Goal: Task Accomplishment & Management: Use online tool/utility

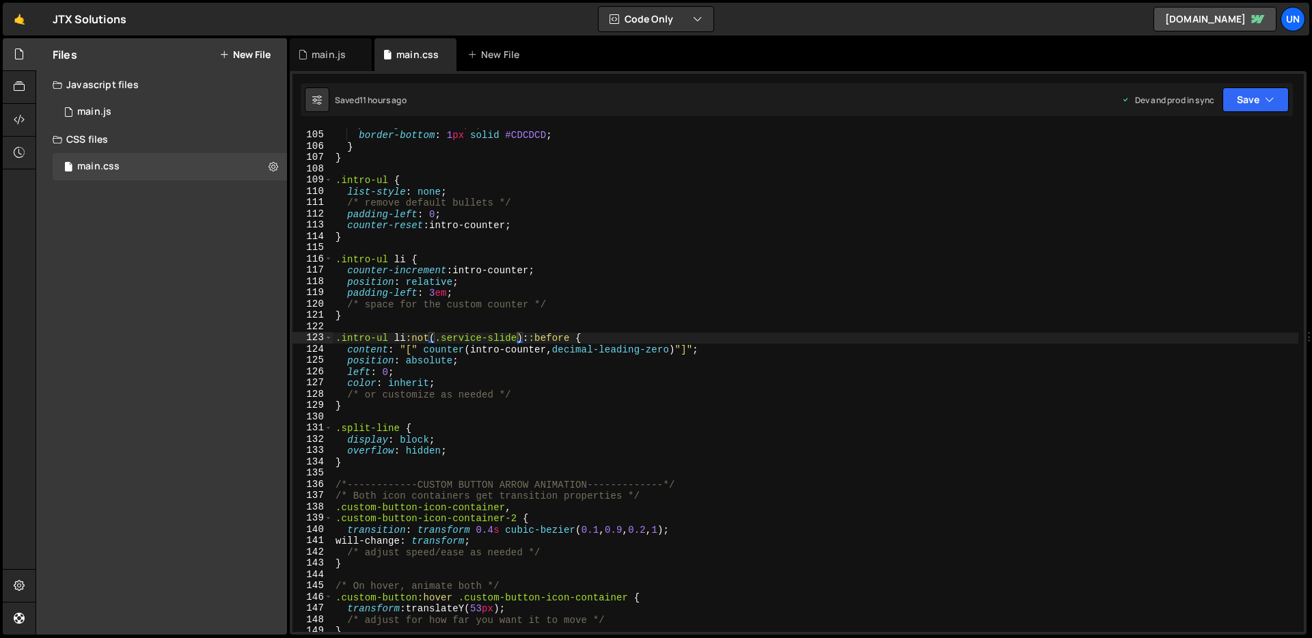
scroll to position [1172, 0]
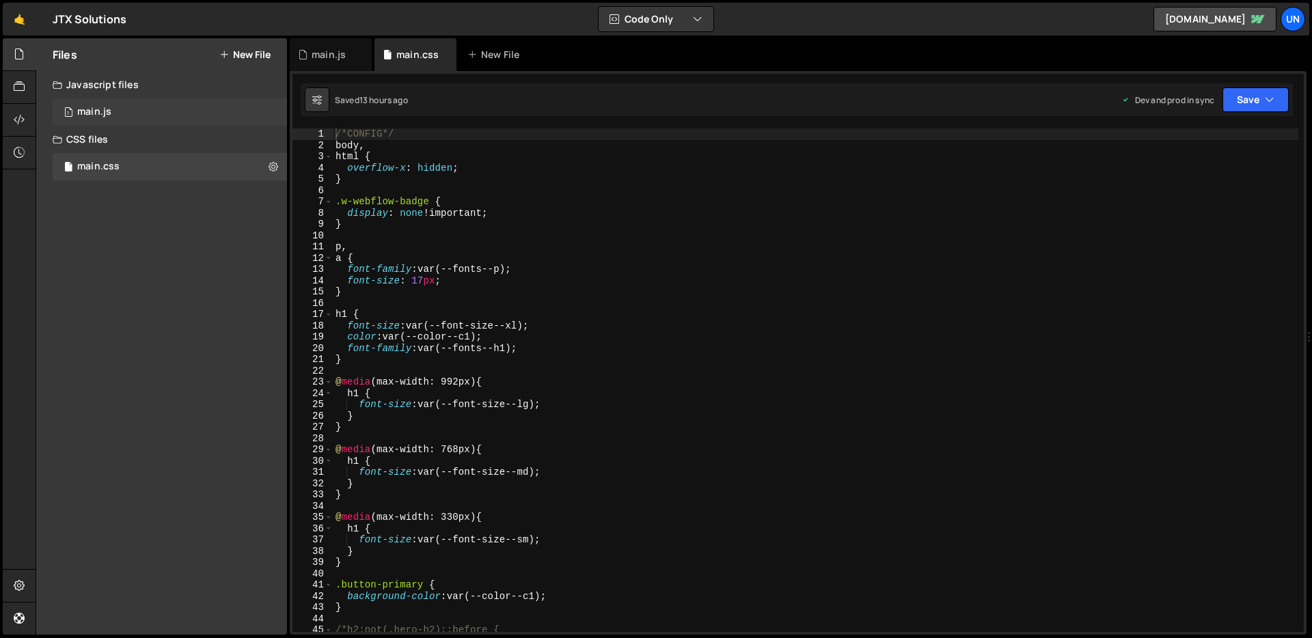
click at [167, 116] on div "1 main.js 0" at bounding box center [170, 111] width 234 height 27
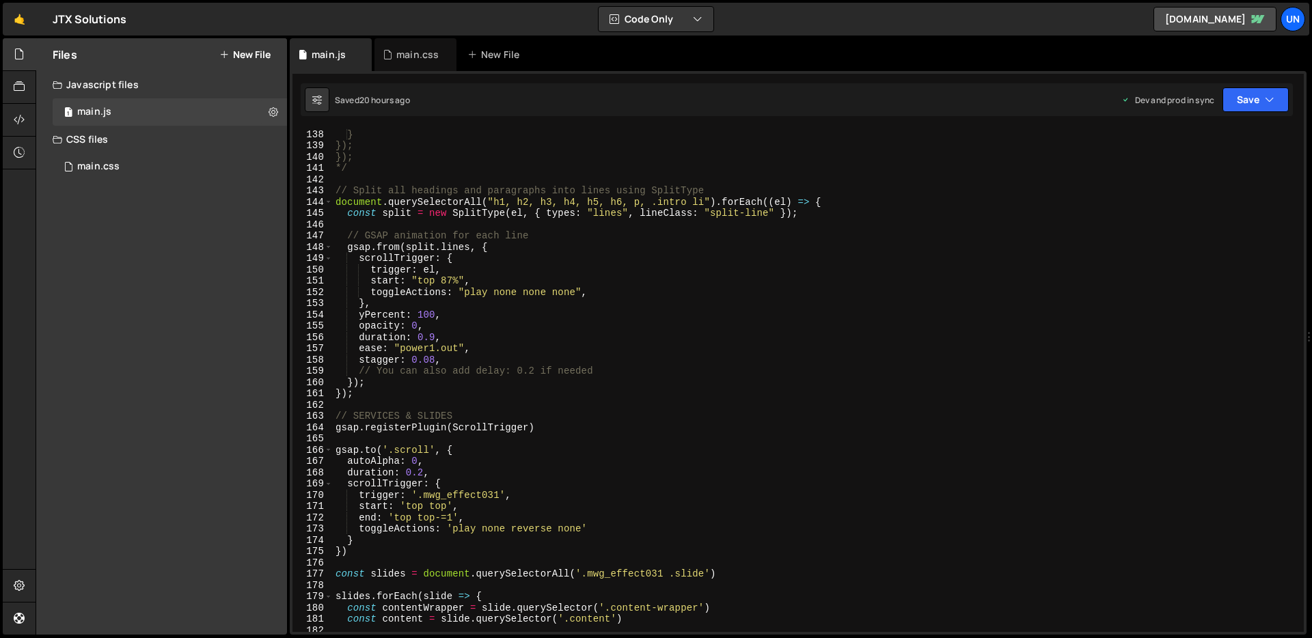
scroll to position [1545, 0]
click at [703, 203] on div "}); } }); }); */ // Split all headings and paragraphs into lines using SplitTyp…" at bounding box center [816, 381] width 966 height 526
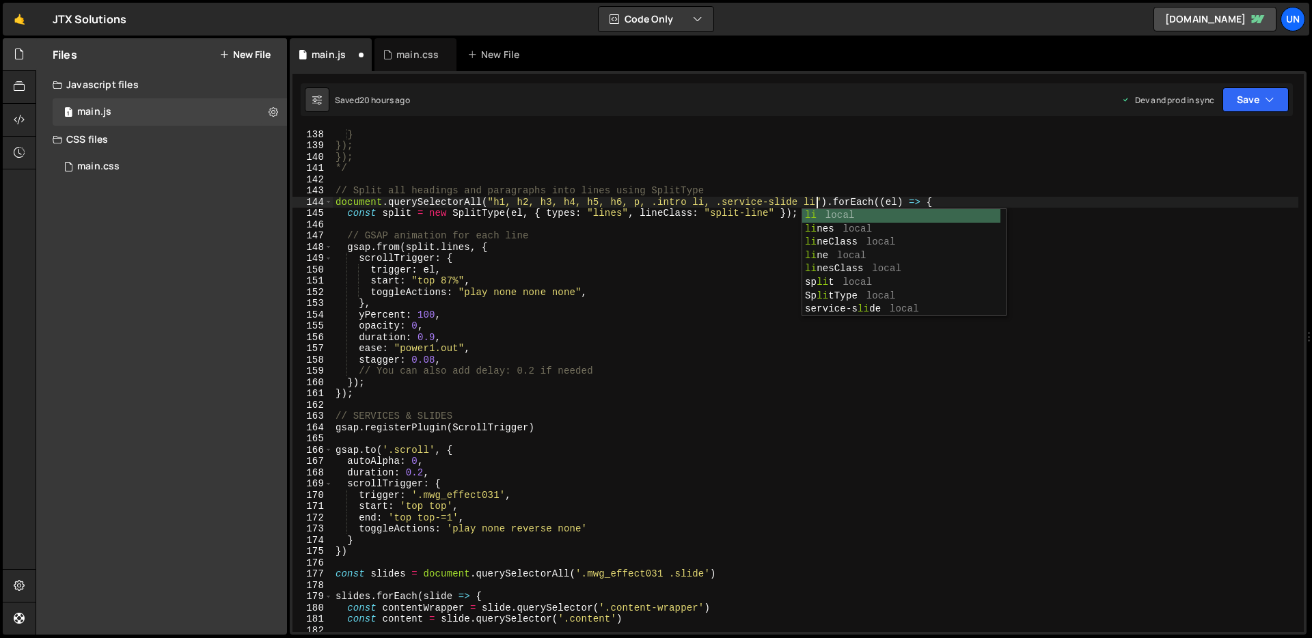
click at [945, 200] on div "}); } }); }); */ // Split all headings and paragraphs into lines using SplitTyp…" at bounding box center [816, 381] width 966 height 526
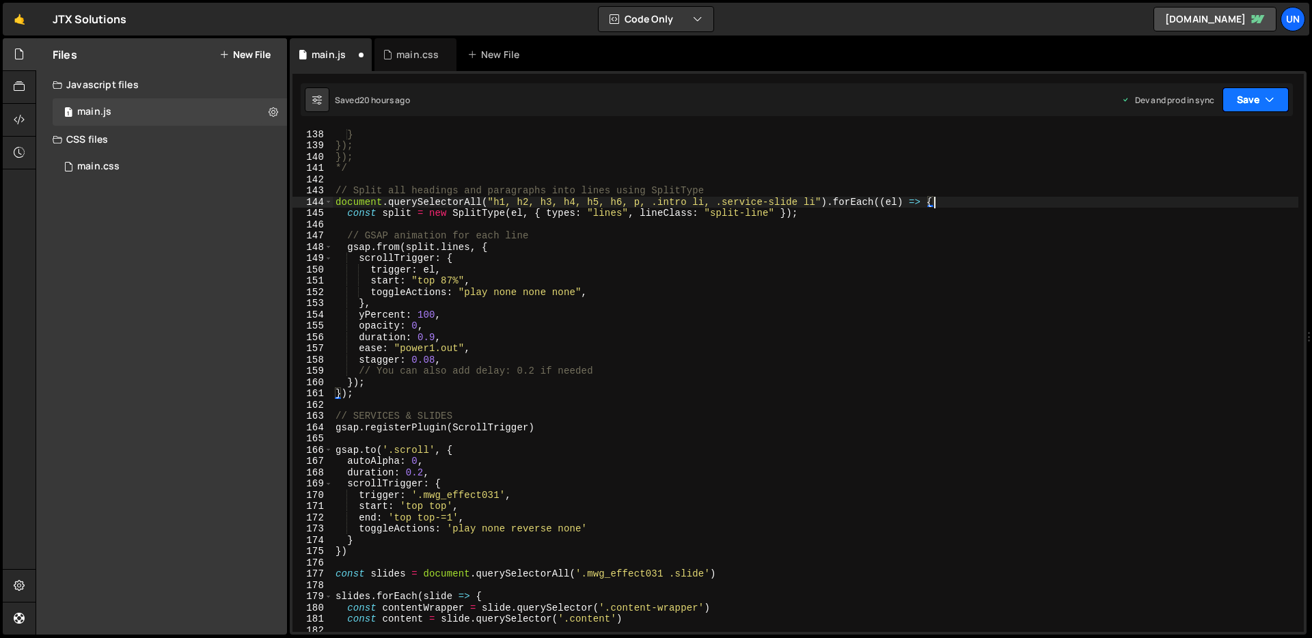
click at [1268, 103] on icon "button" at bounding box center [1270, 100] width 10 height 14
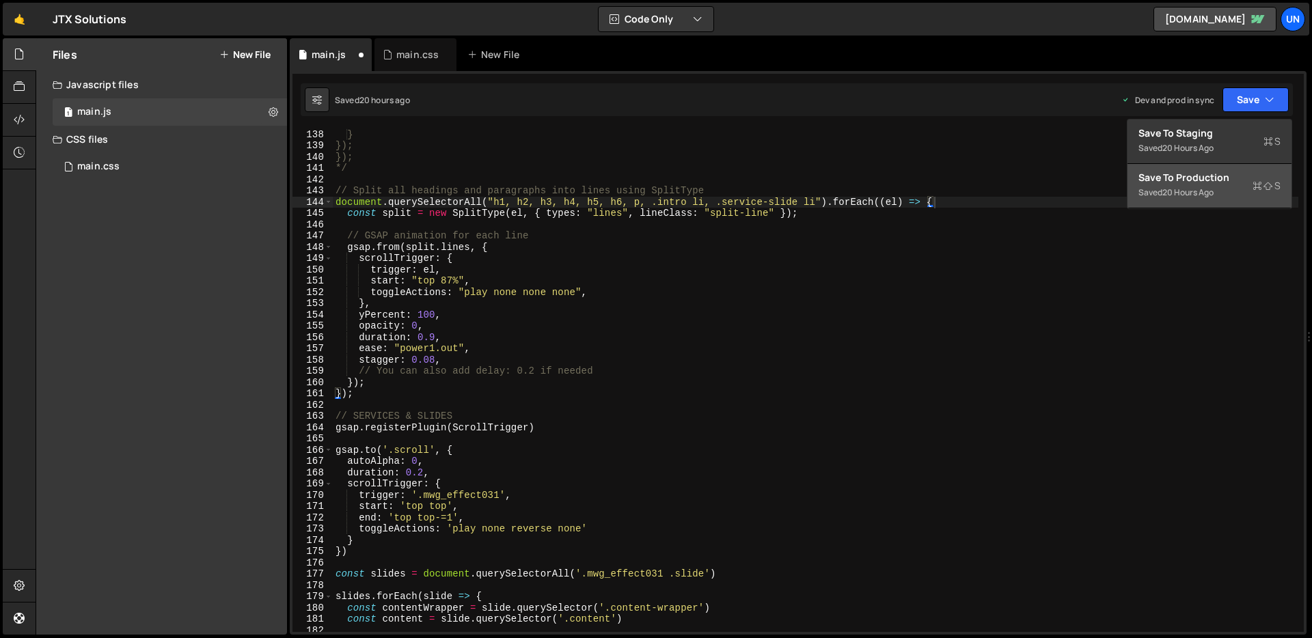
click at [1232, 193] on div "Saved 20 hours ago" at bounding box center [1210, 193] width 142 height 16
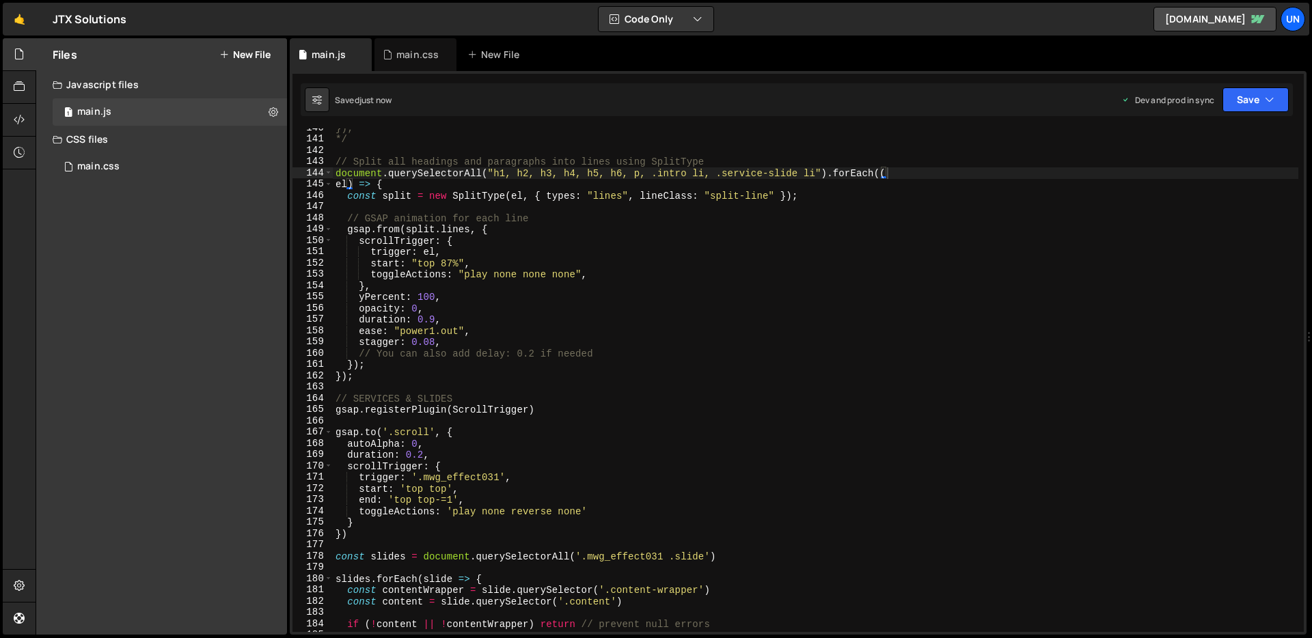
scroll to position [1574, 0]
click at [99, 169] on div "main.css" at bounding box center [98, 167] width 42 height 12
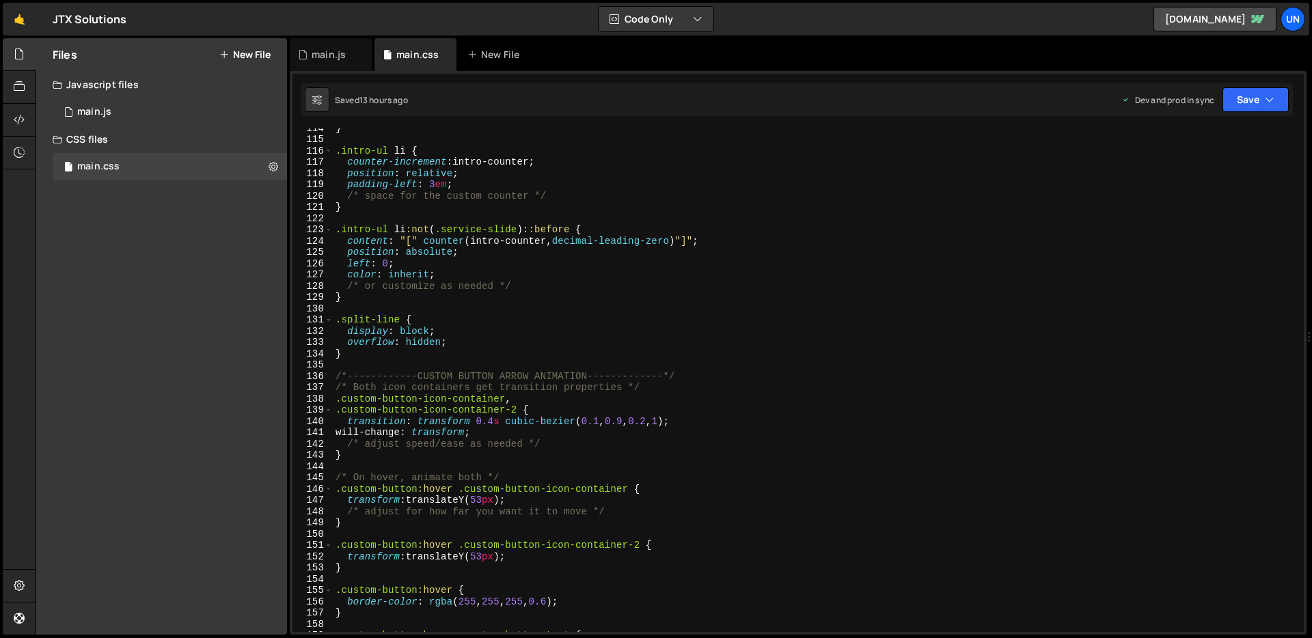
scroll to position [1280, 0]
click at [98, 104] on div "1 main.js 0" at bounding box center [170, 111] width 234 height 27
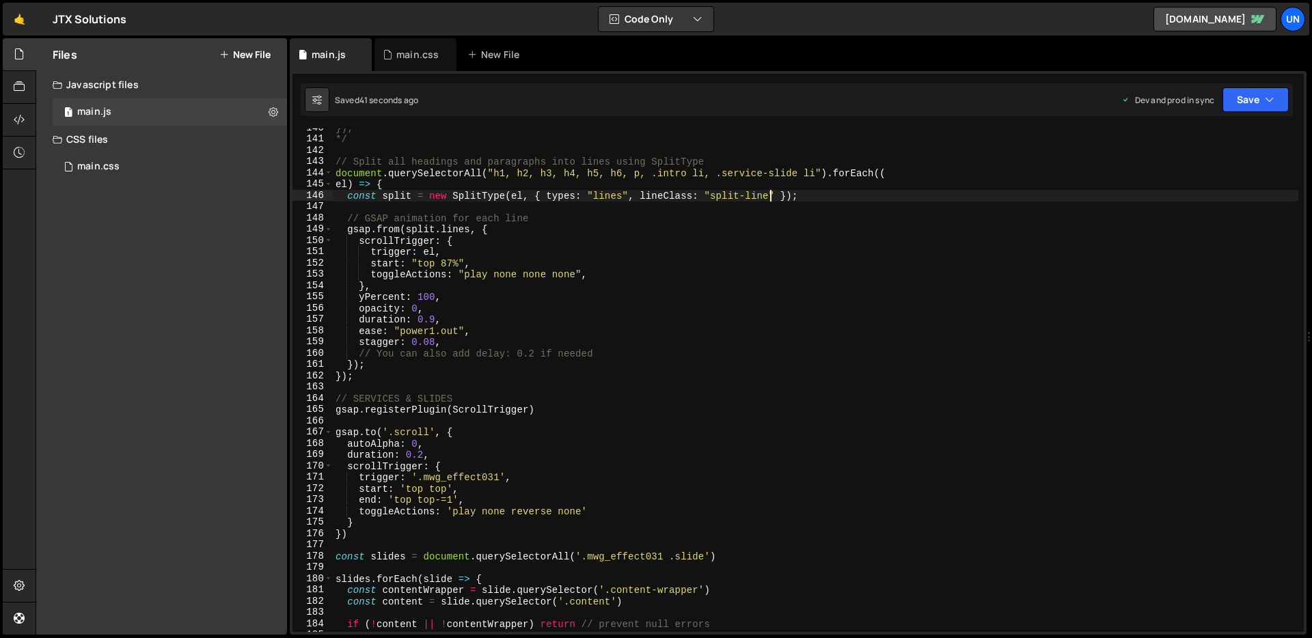
scroll to position [0, 31]
drag, startPoint x: 770, startPoint y: 197, endPoint x: 711, endPoint y: 201, distance: 58.9
click at [711, 201] on div "}); */ // Split all headings and paragraphs into lines using SplitType document…" at bounding box center [816, 385] width 966 height 526
click at [150, 163] on div "main.css 0" at bounding box center [170, 166] width 234 height 27
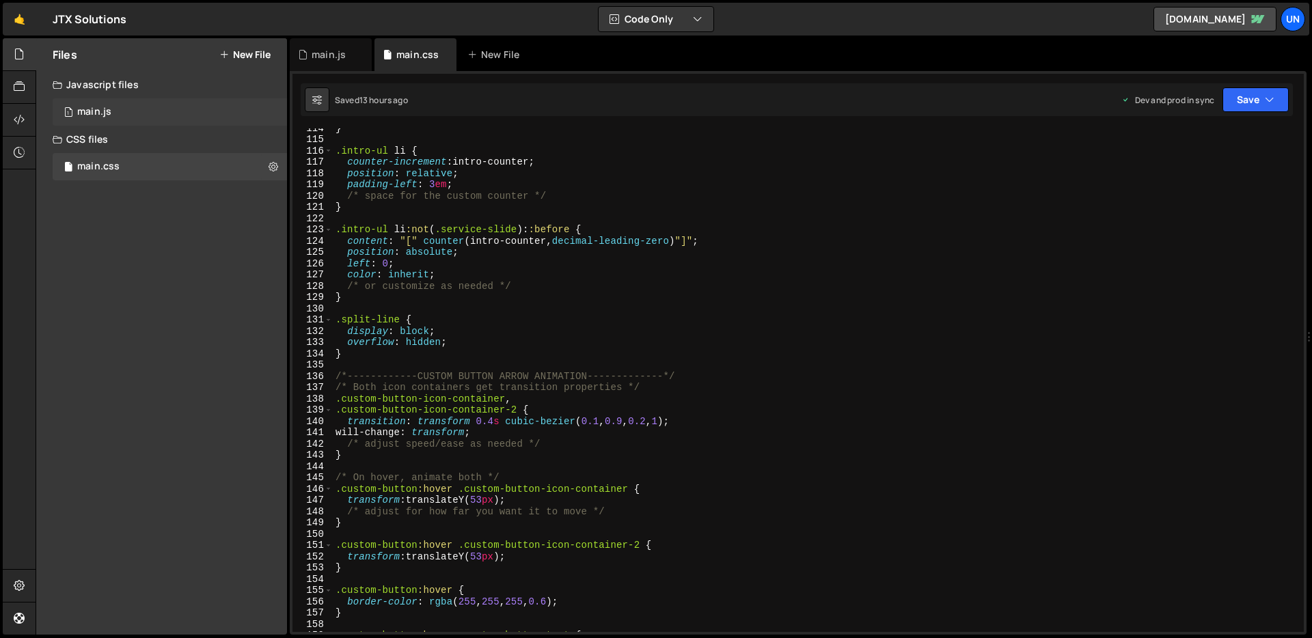
click at [125, 113] on div "1 main.js 0" at bounding box center [170, 111] width 234 height 27
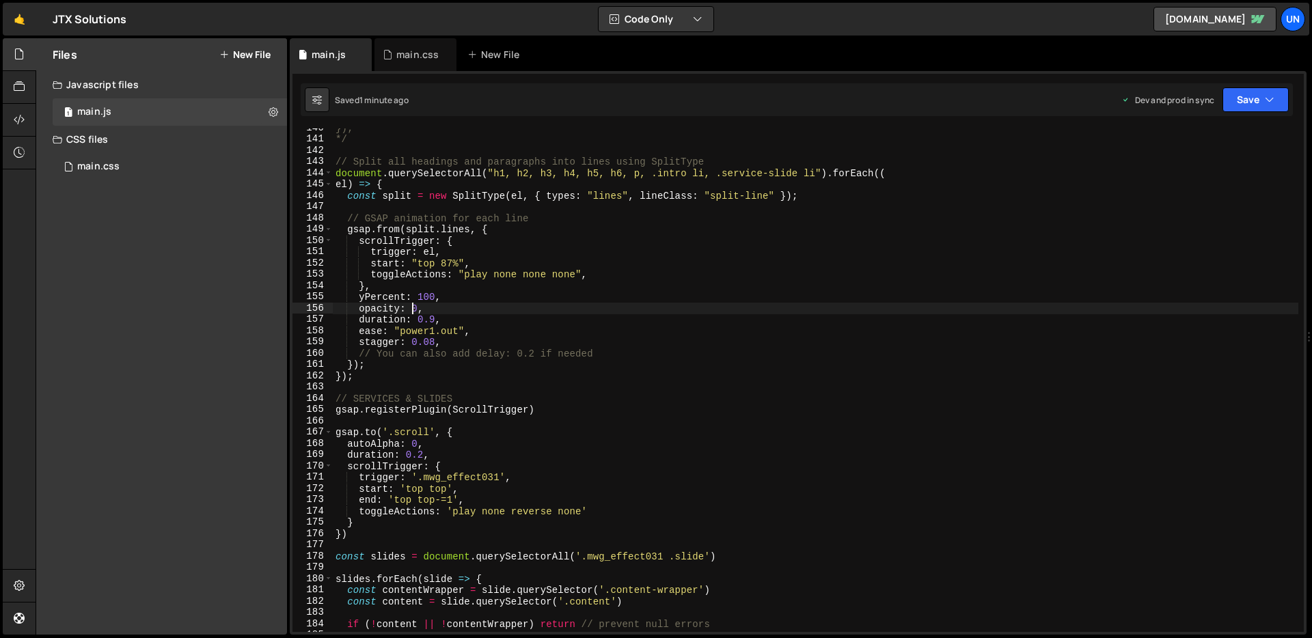
click at [414, 310] on div "}); */ // Split all headings and paragraphs into lines using SplitType document…" at bounding box center [816, 385] width 966 height 526
click at [493, 295] on div "}); */ // Split all headings and paragraphs into lines using SplitType document…" at bounding box center [816, 385] width 966 height 526
type textarea "yPercent: 100,"
click at [1244, 103] on button "Save" at bounding box center [1256, 99] width 66 height 25
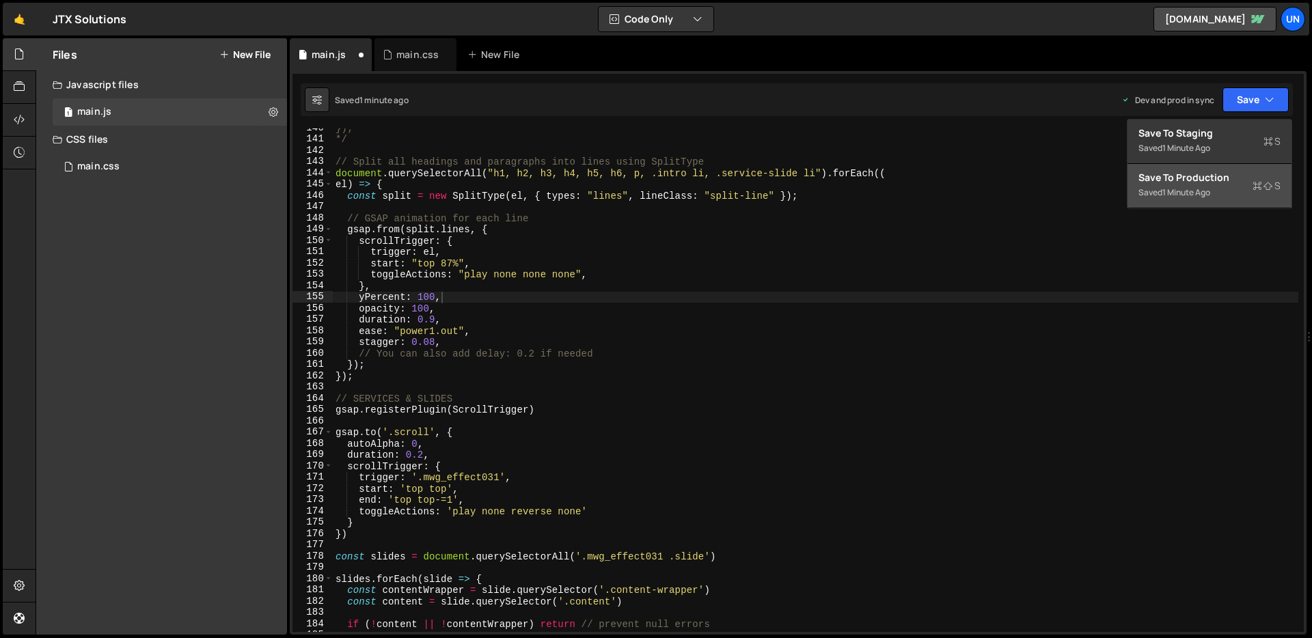
click at [1203, 172] on div "Save to Production S" at bounding box center [1210, 178] width 142 height 14
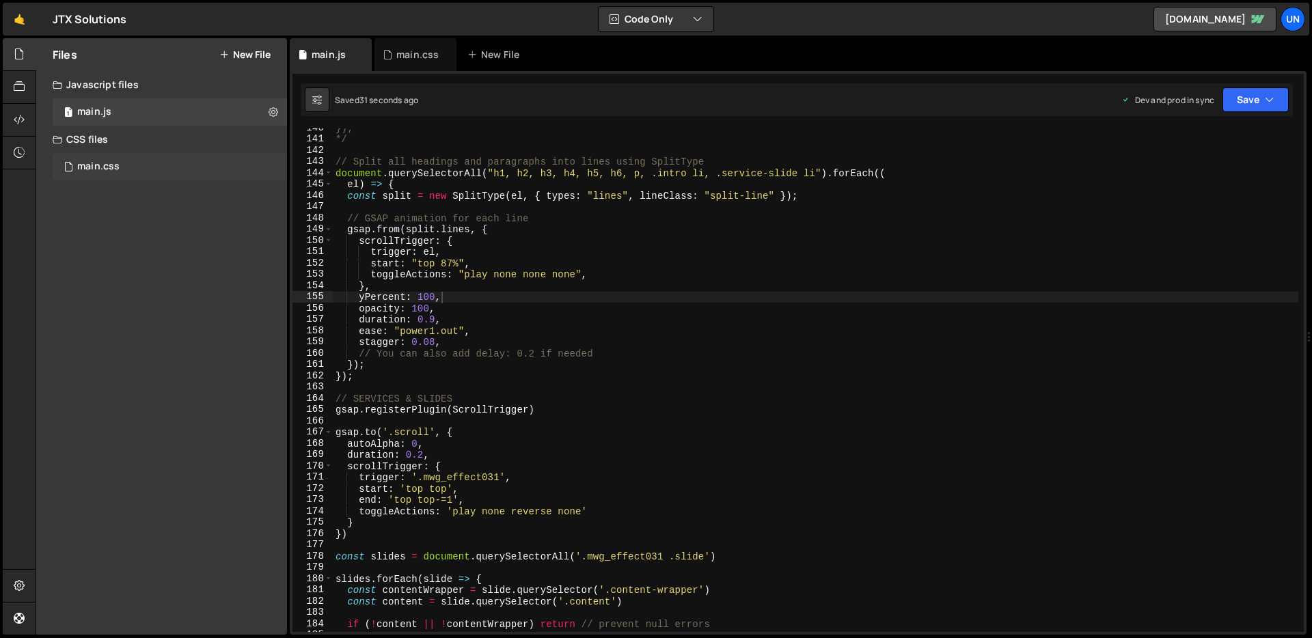
click at [135, 176] on div "main.css 0" at bounding box center [170, 166] width 234 height 27
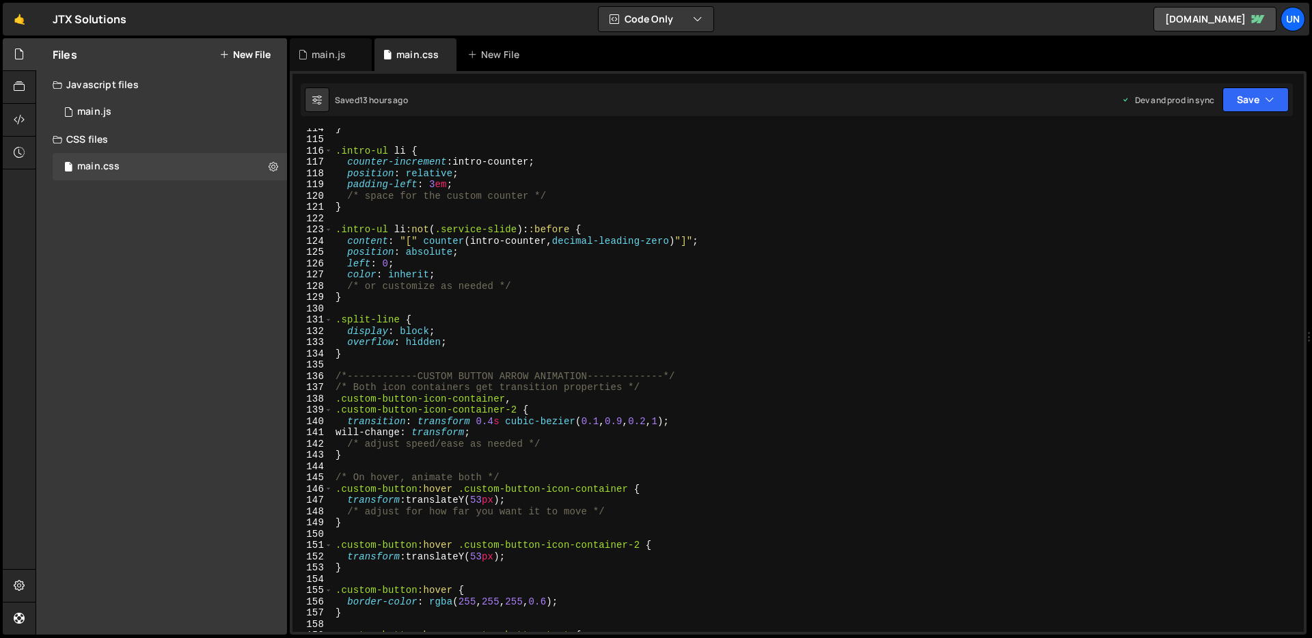
click at [441, 339] on div "} .intro-ul li { counter-increment : intro-counter ; position : relative ; padd…" at bounding box center [816, 385] width 966 height 526
click at [542, 341] on div "} .intro-ul li { counter-increment : intro-counter ; position : relative ; padd…" at bounding box center [816, 385] width 966 height 526
click at [1270, 99] on icon "button" at bounding box center [1270, 100] width 10 height 14
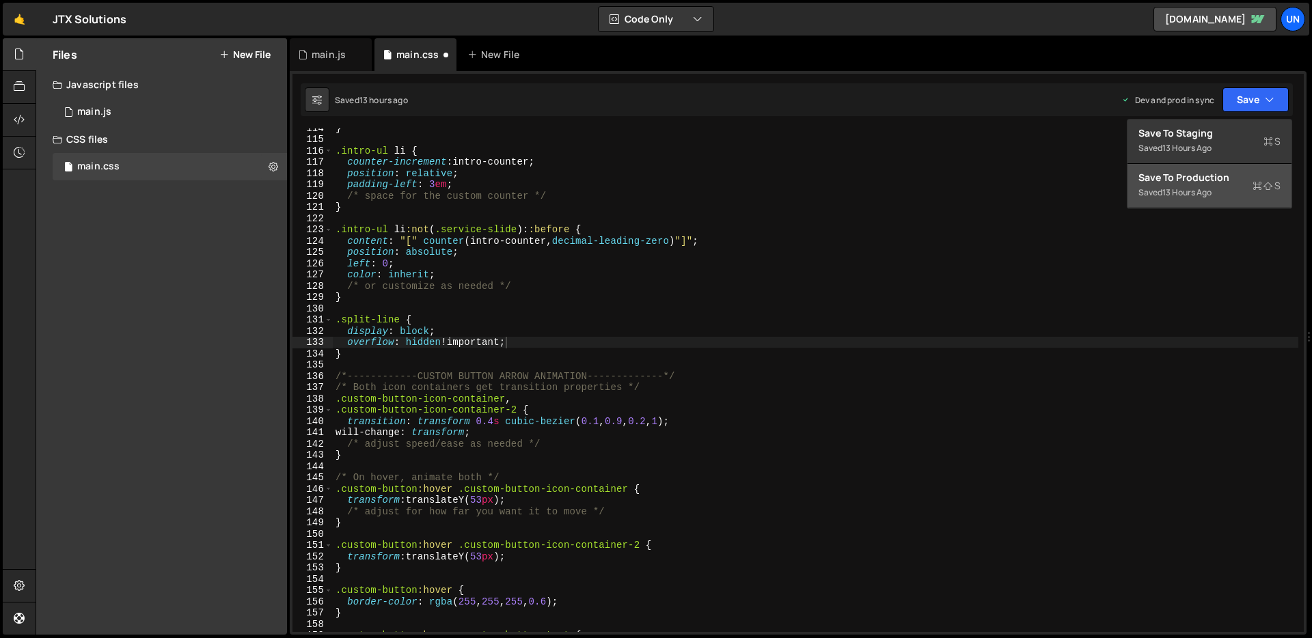
click at [1207, 176] on div "Save to Production S" at bounding box center [1210, 178] width 142 height 14
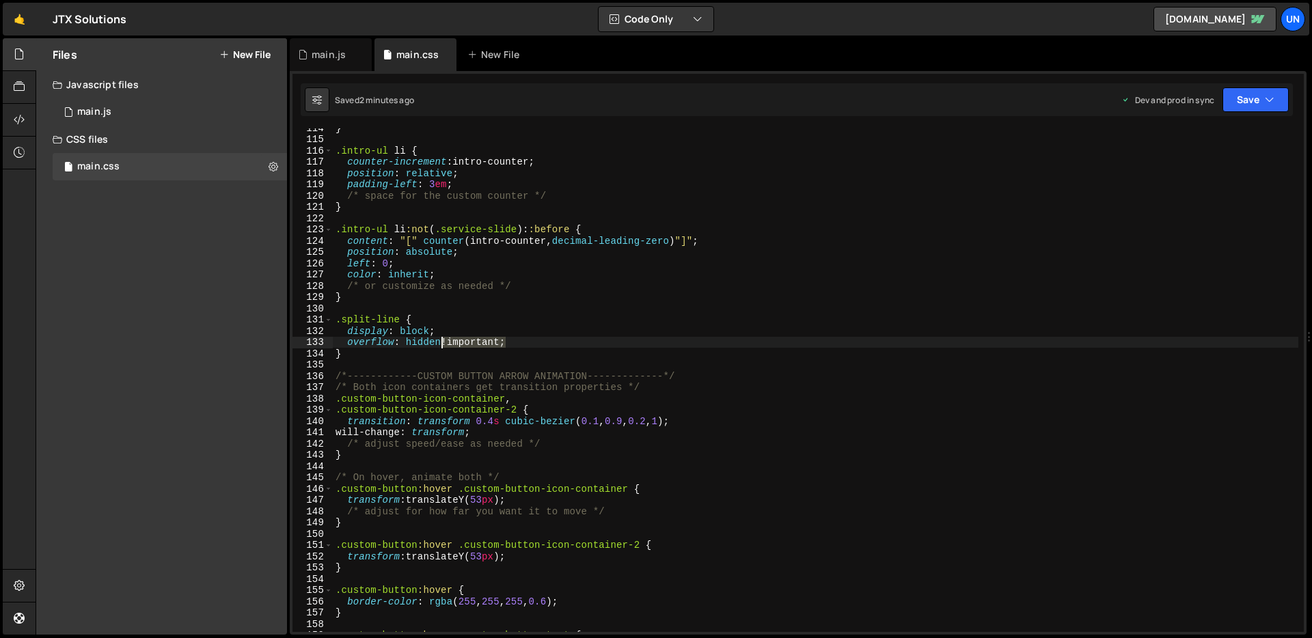
drag, startPoint x: 506, startPoint y: 344, endPoint x: 441, endPoint y: 345, distance: 64.9
click at [441, 345] on div "} .intro-ul li { counter-increment : intro-counter ; position : relative ; padd…" at bounding box center [816, 385] width 966 height 526
type textarea "overflow: hidden;"
click at [141, 122] on div "1 main.js 0" at bounding box center [170, 111] width 234 height 27
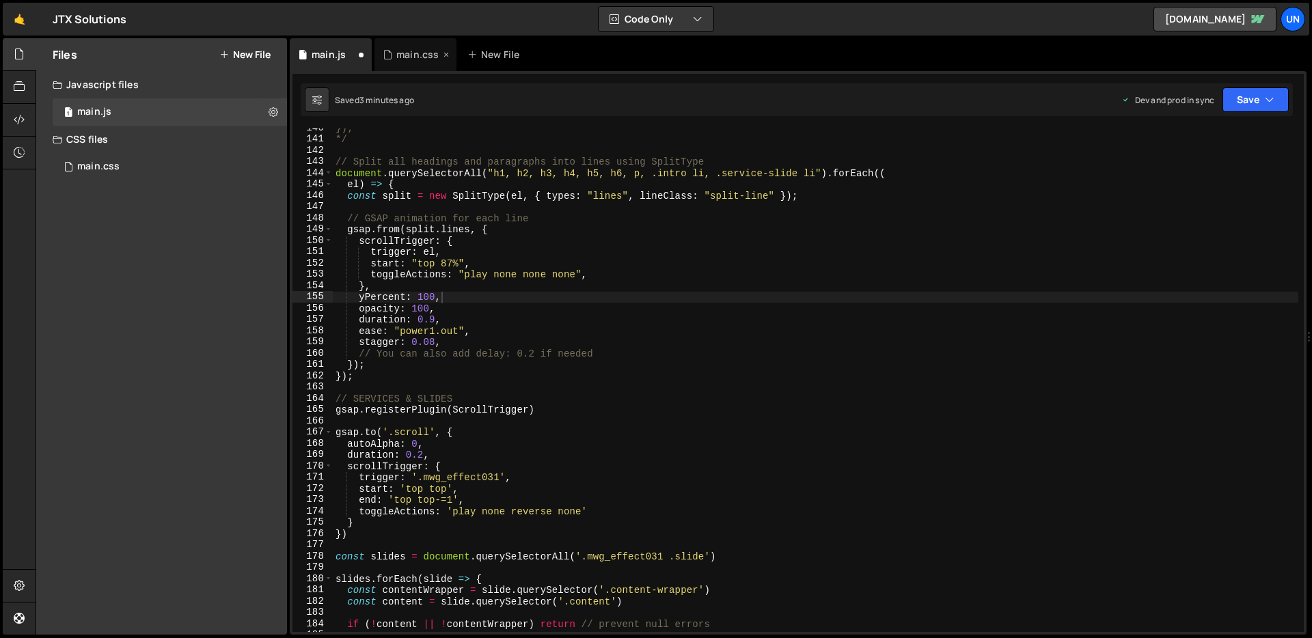
click at [400, 48] on div "main.css" at bounding box center [417, 55] width 42 height 14
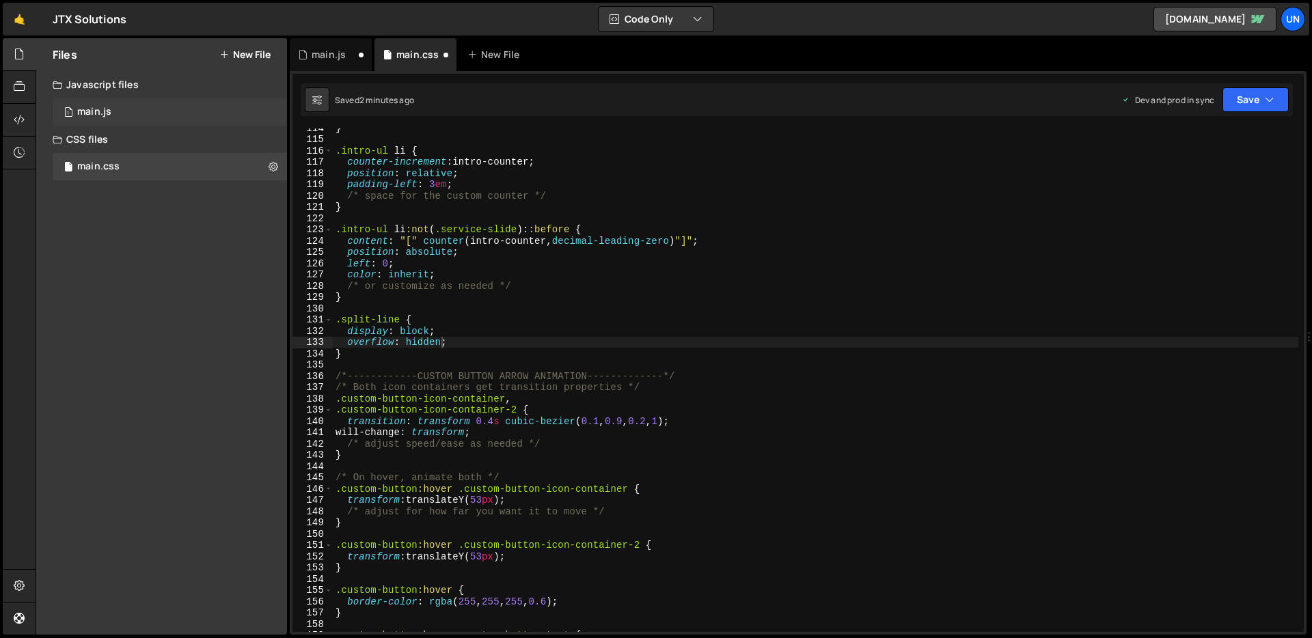
click at [111, 115] on div "1 main.js 0" at bounding box center [170, 111] width 234 height 27
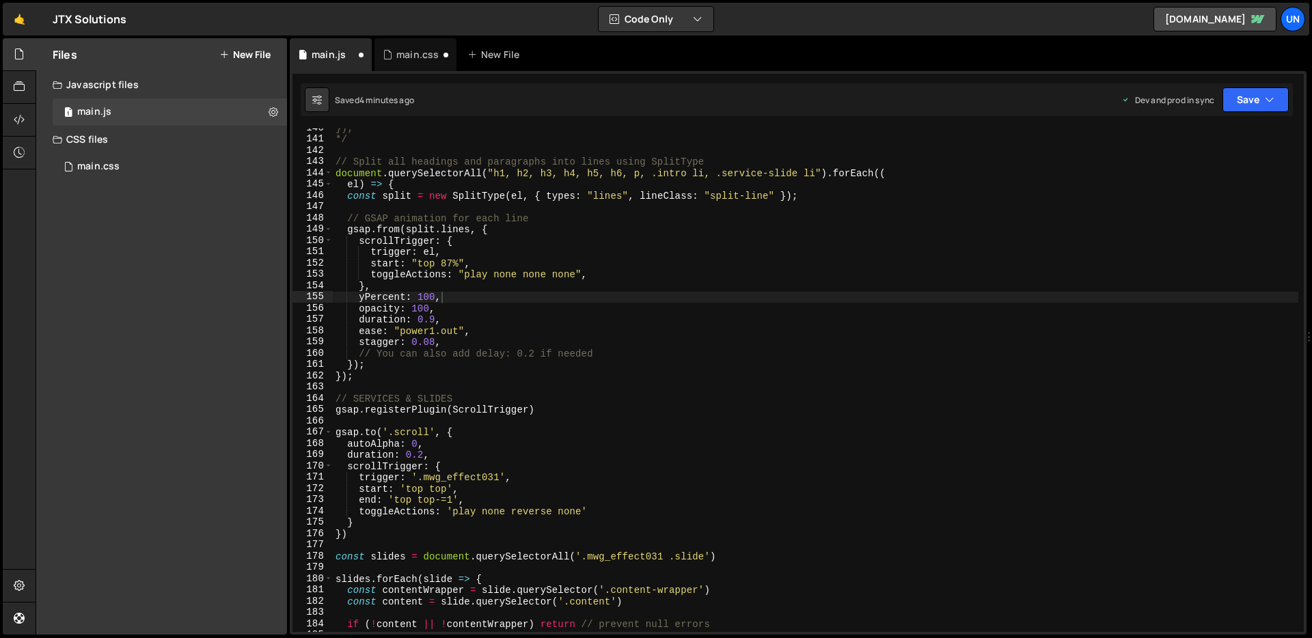
type textarea "start: "top 87%","
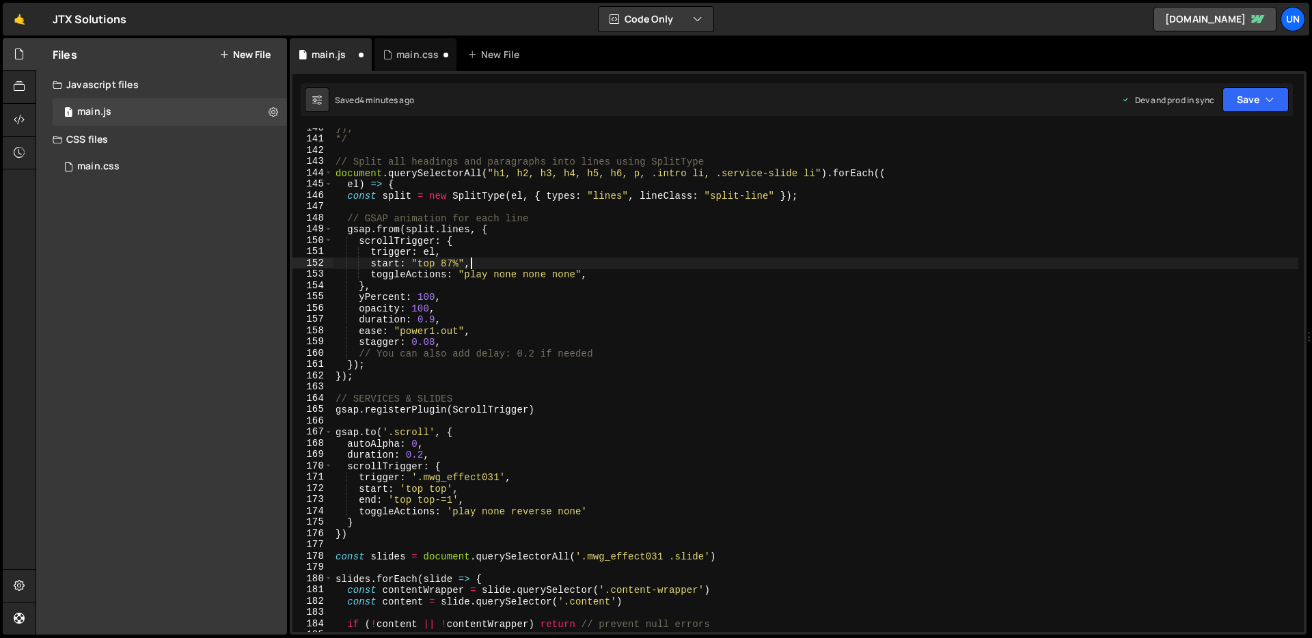
click at [476, 264] on div "}); */ // Split all headings and paragraphs into lines using SplitType document…" at bounding box center [816, 385] width 966 height 526
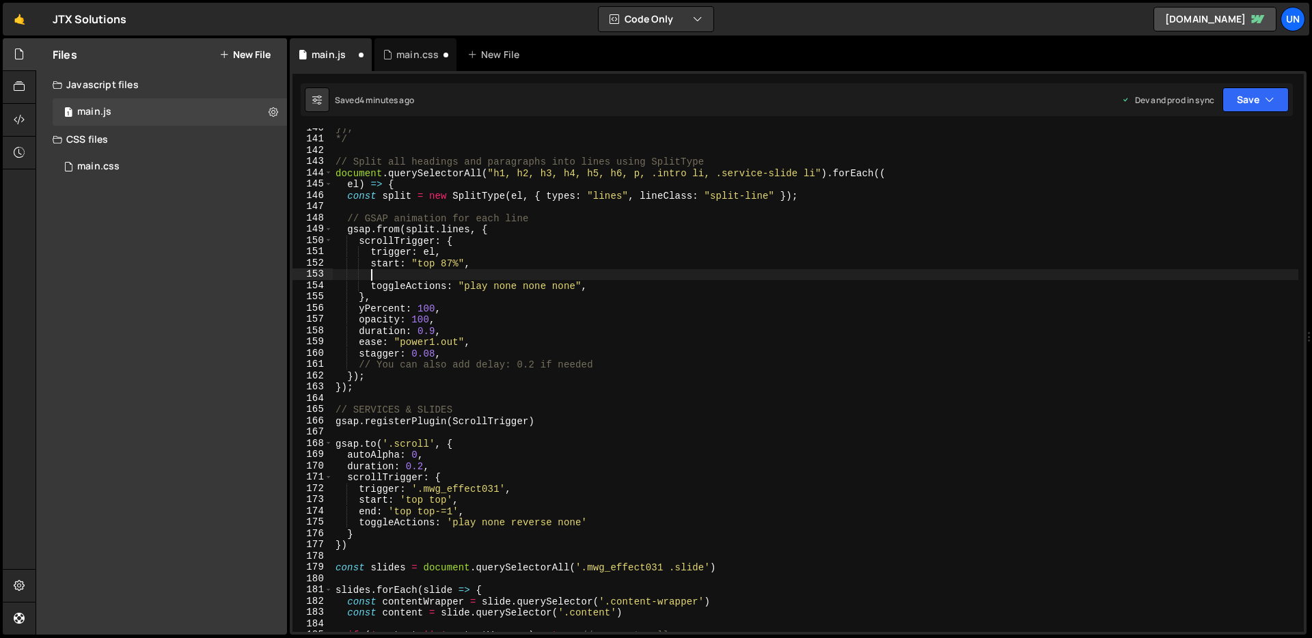
paste textarea "autoSplit: true,"
click at [422, 319] on div "}); */ // Split all headings and paragraphs into lines using SplitType document…" at bounding box center [816, 385] width 966 height 526
click at [460, 321] on div "}); */ // Split all headings and paragraphs into lines using SplitType document…" at bounding box center [816, 385] width 966 height 526
click at [1270, 109] on button "Save" at bounding box center [1256, 99] width 66 height 25
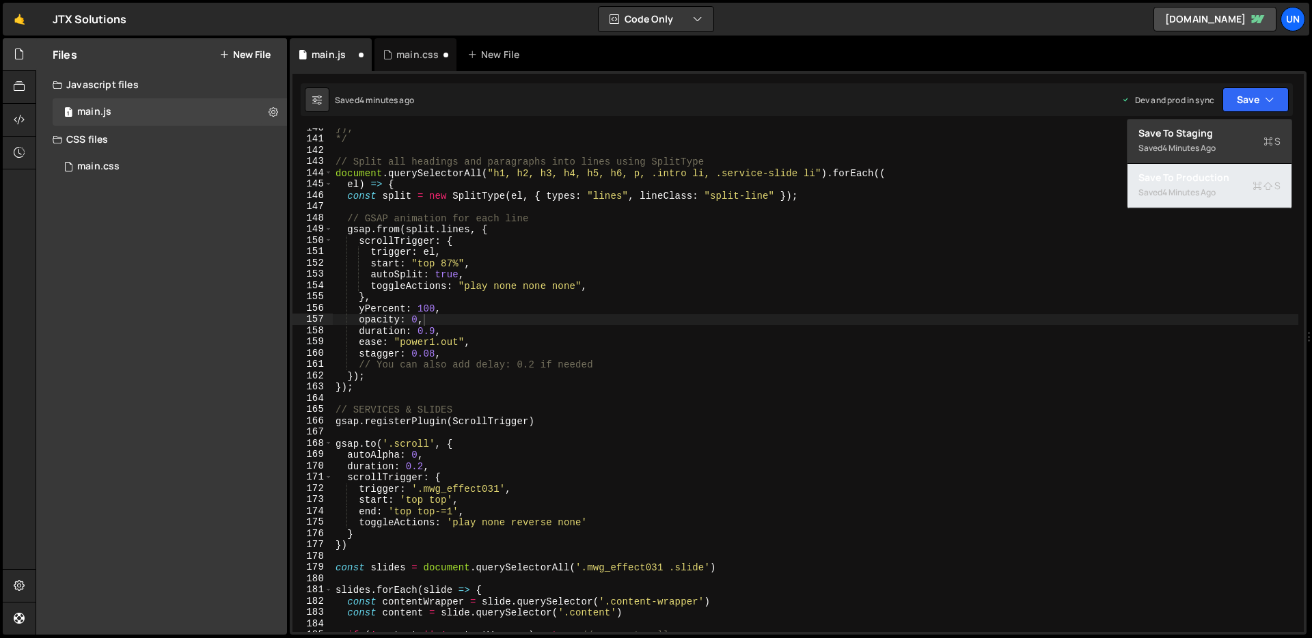
click at [1209, 175] on div "Save to Production S" at bounding box center [1210, 178] width 142 height 14
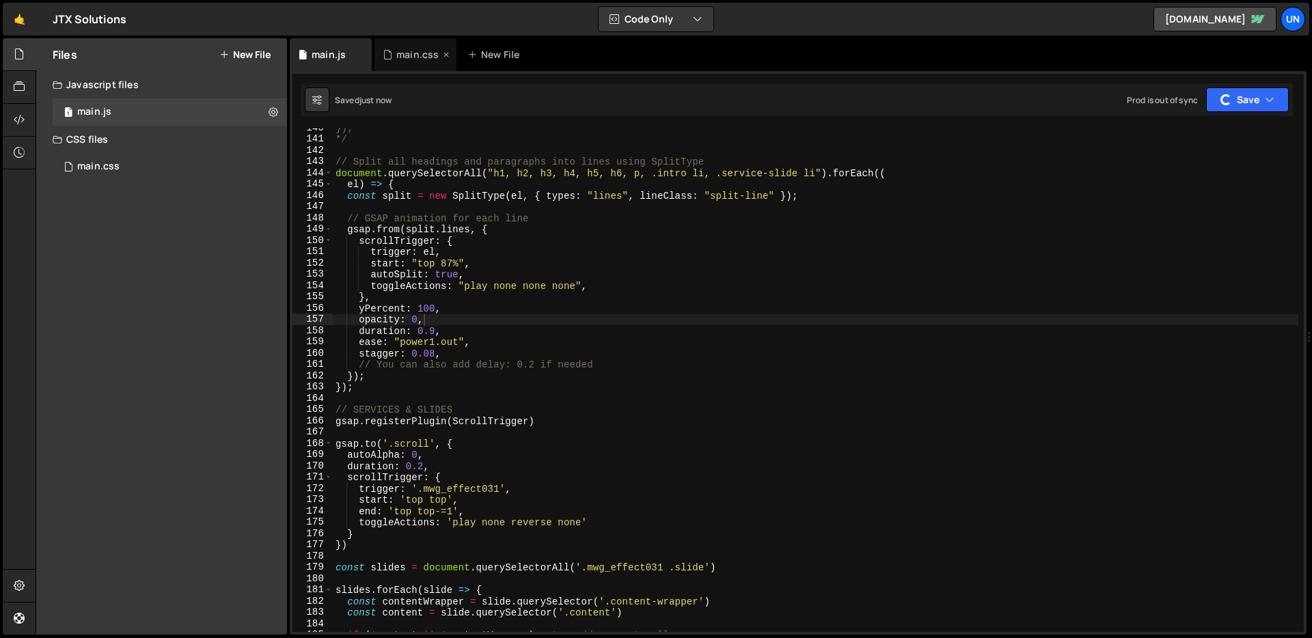
click at [418, 60] on div "main.css" at bounding box center [417, 55] width 42 height 14
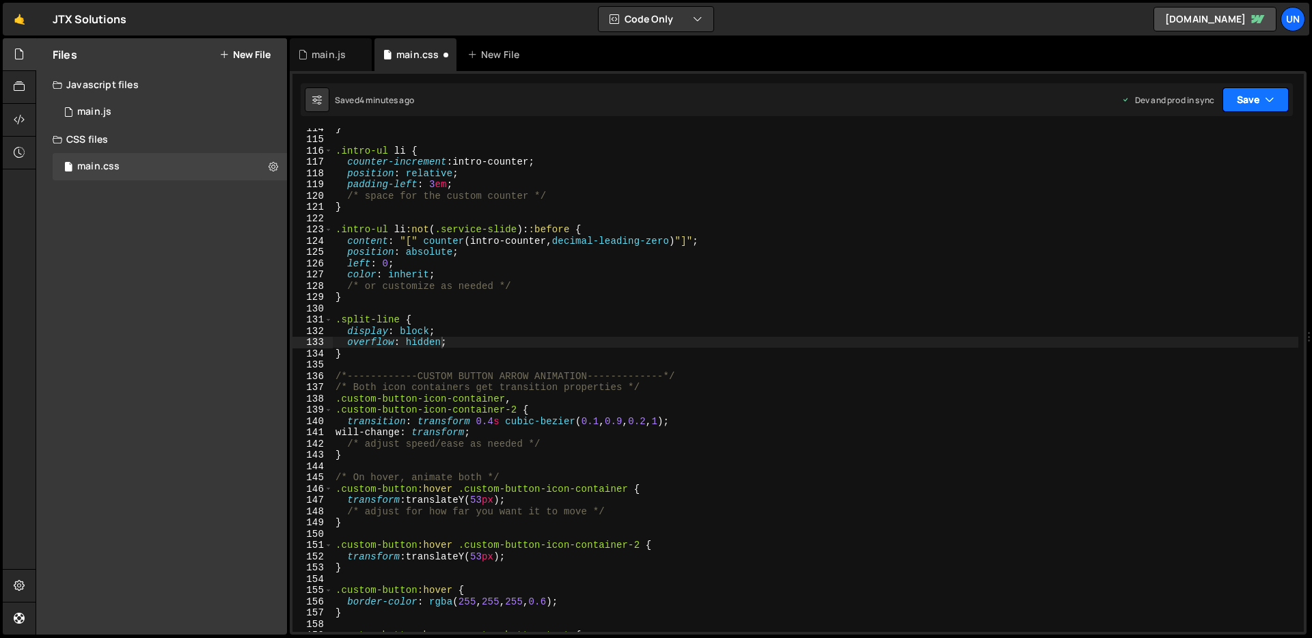
click at [1266, 104] on icon "button" at bounding box center [1270, 100] width 10 height 14
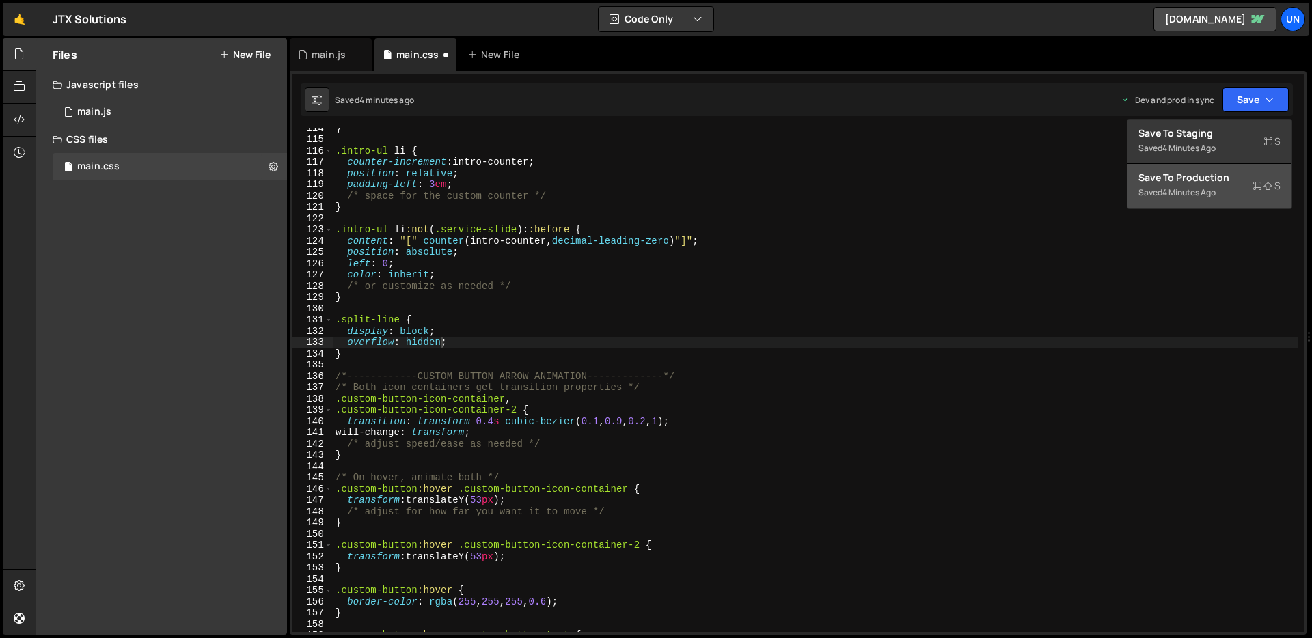
click at [1178, 179] on div "Save to Production S" at bounding box center [1210, 178] width 142 height 14
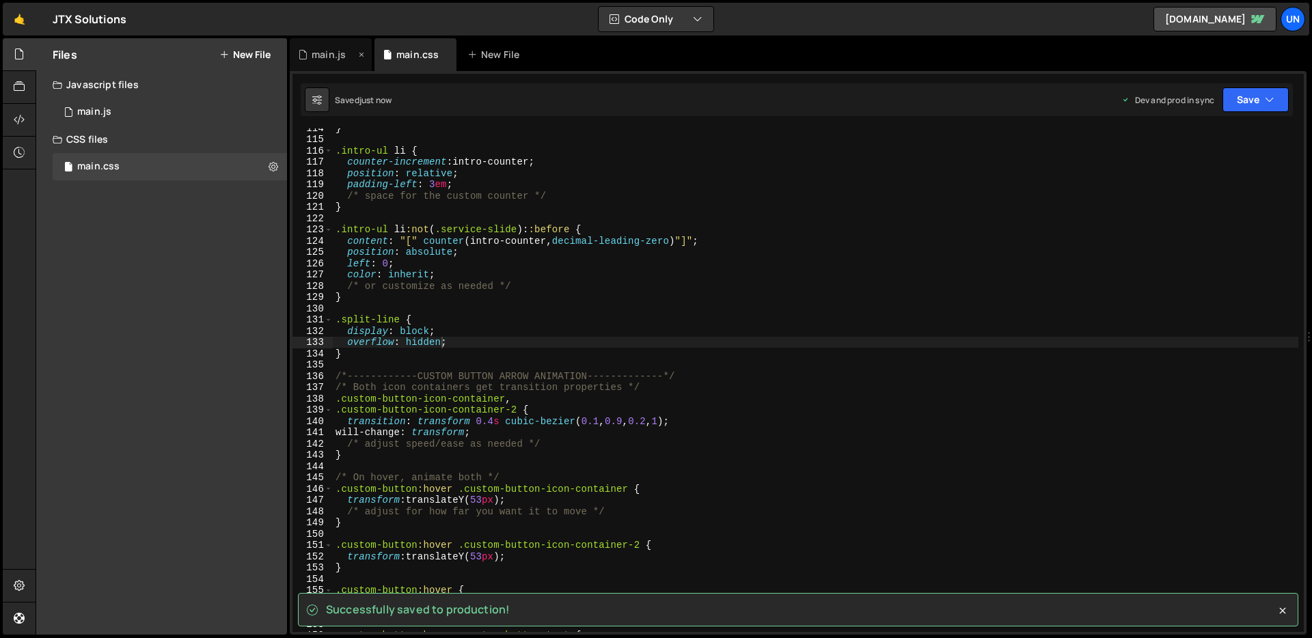
click at [338, 64] on div "main.js" at bounding box center [331, 54] width 82 height 33
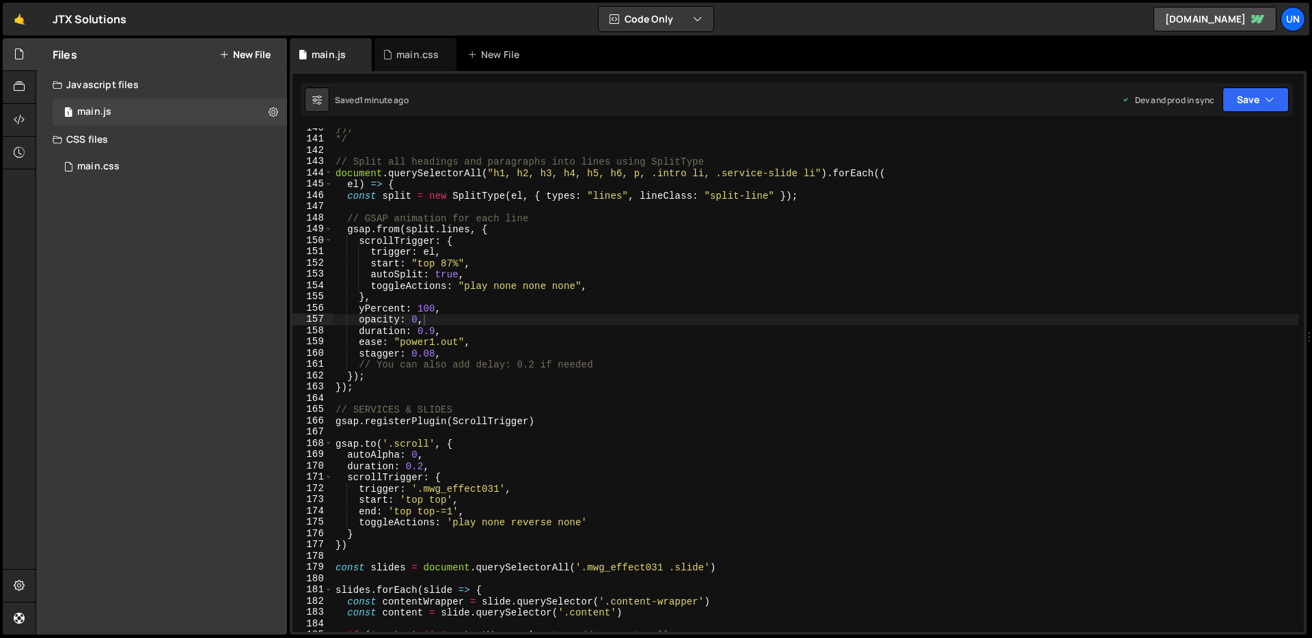
click at [472, 277] on div "}); */ // Split all headings and paragraphs into lines using SplitType document…" at bounding box center [816, 385] width 966 height 526
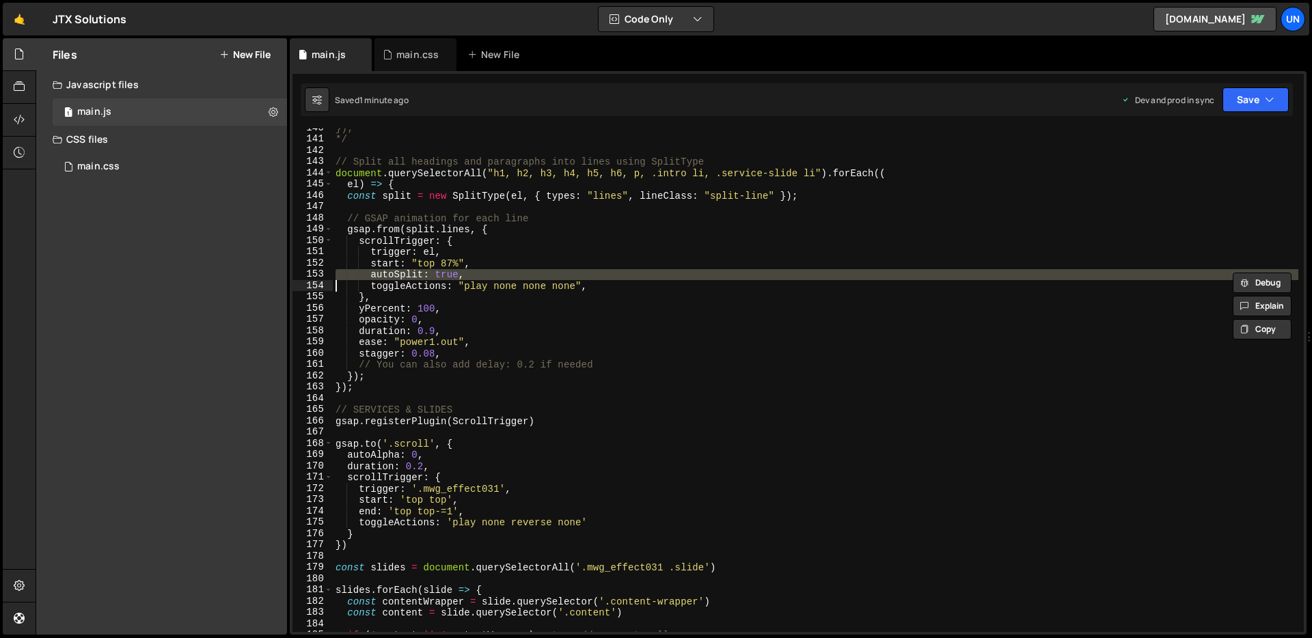
click at [472, 277] on div "}); */ // Split all headings and paragraphs into lines using SplitType document…" at bounding box center [816, 385] width 966 height 526
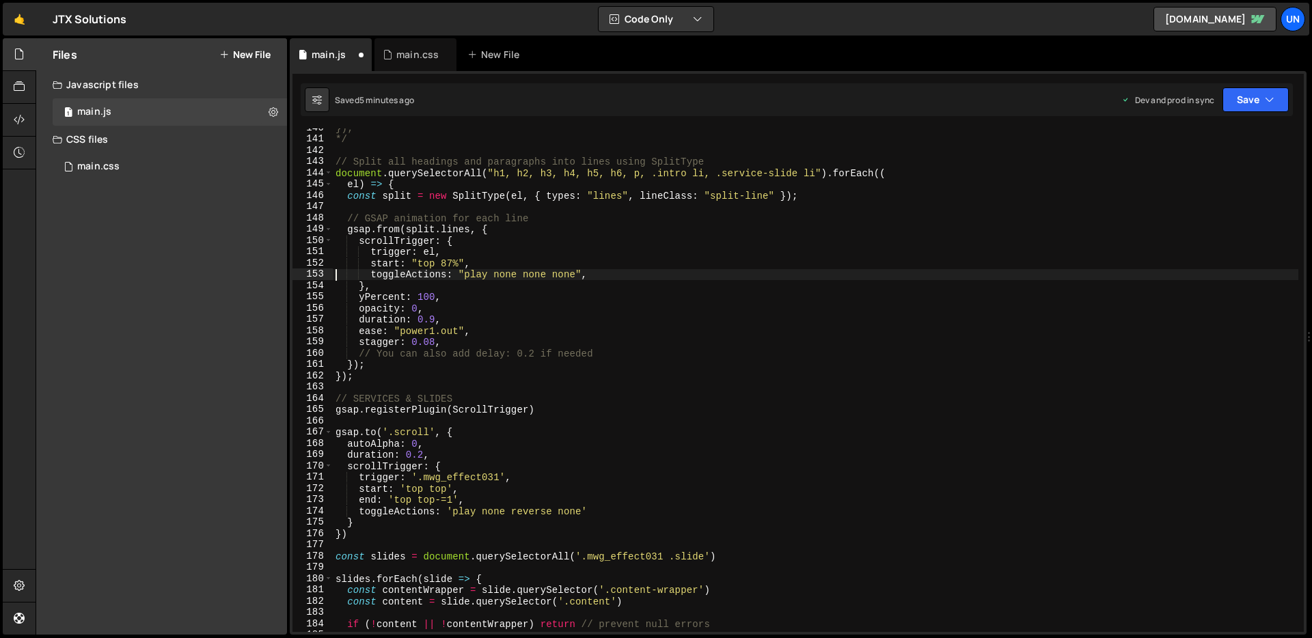
click at [614, 276] on div "}); */ // Split all headings and paragraphs into lines using SplitType document…" at bounding box center [816, 385] width 966 height 526
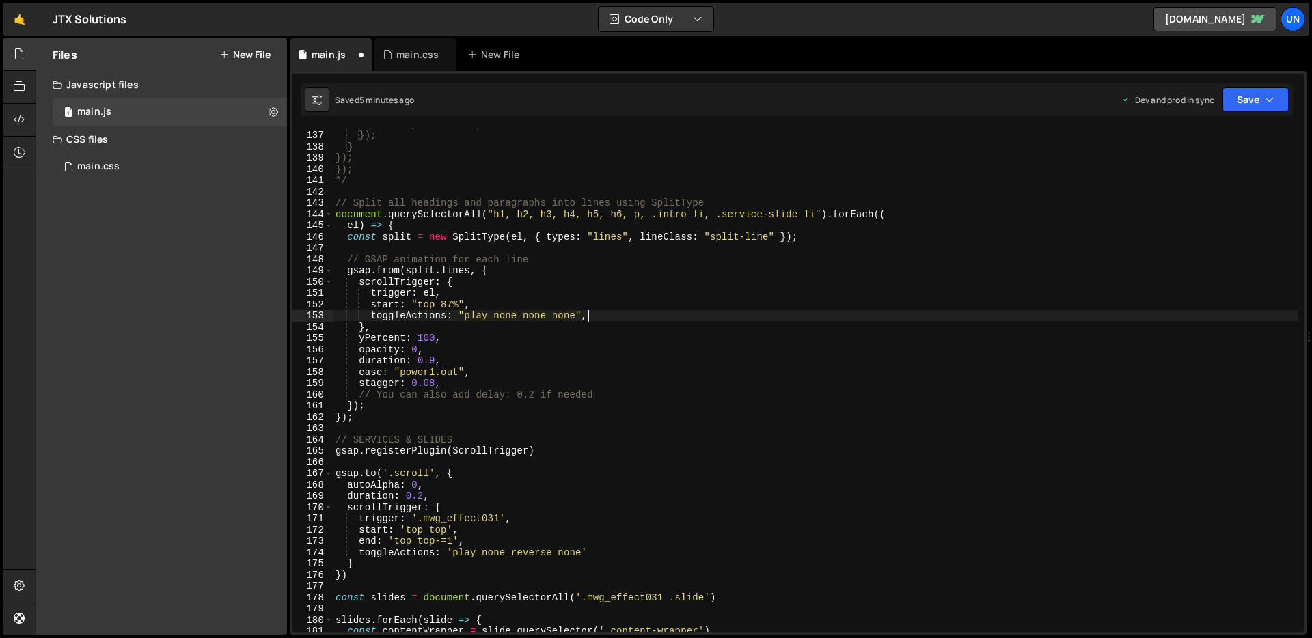
scroll to position [1530, 0]
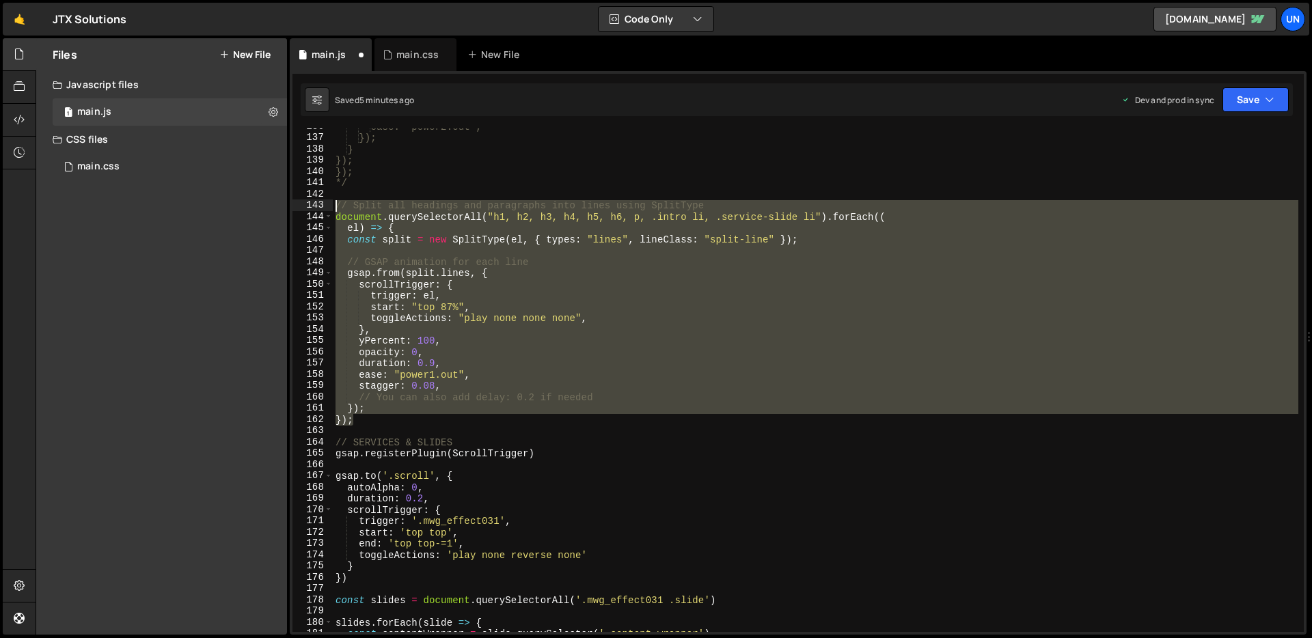
drag, startPoint x: 362, startPoint y: 408, endPoint x: 332, endPoint y: 210, distance: 200.5
click at [332, 210] on div "toggleActions: "play none none none", 136 137 138 139 140 141 142 143 144 145 1…" at bounding box center [798, 380] width 1011 height 504
type textarea "// Split all headings and paragraphs into lines using SplitType document.queryS…"
click at [150, 164] on div "main.css 0" at bounding box center [170, 166] width 234 height 27
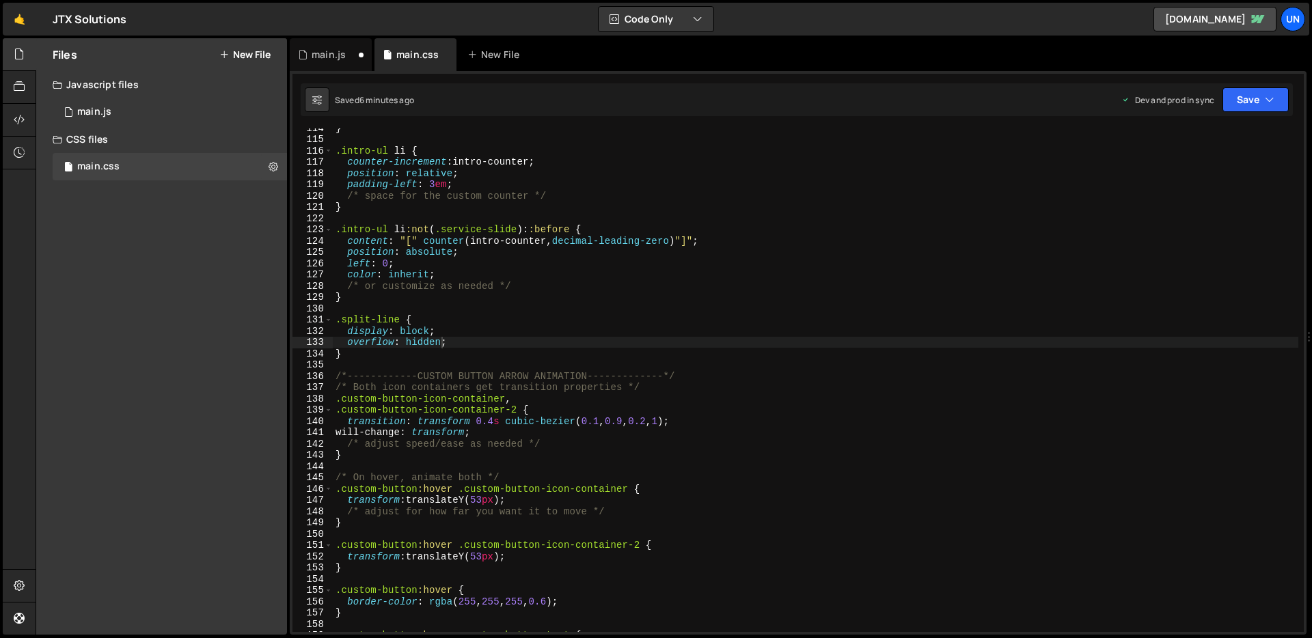
scroll to position [0, 0]
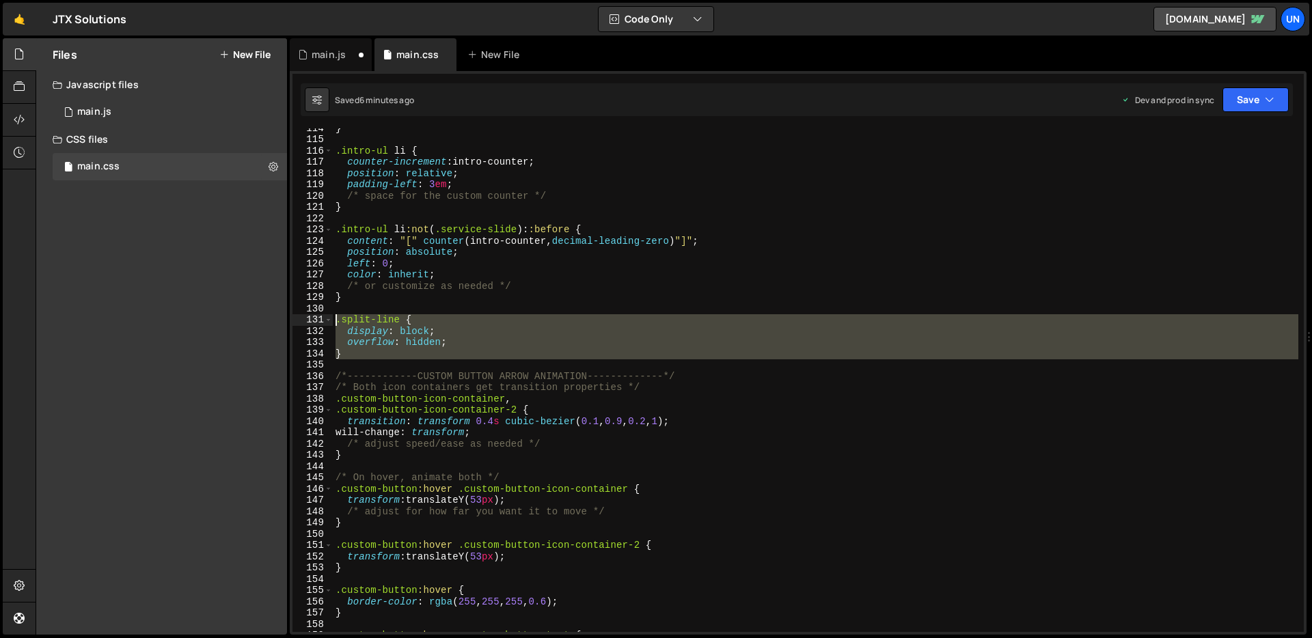
drag, startPoint x: 355, startPoint y: 360, endPoint x: 334, endPoint y: 324, distance: 42.3
click at [334, 324] on div "} .intro-ul li { counter-increment : intro-counter ; position : relative ; padd…" at bounding box center [816, 385] width 966 height 526
type textarea ".split-line { display: block;"
click at [194, 116] on div "1 main.js 0" at bounding box center [170, 111] width 234 height 27
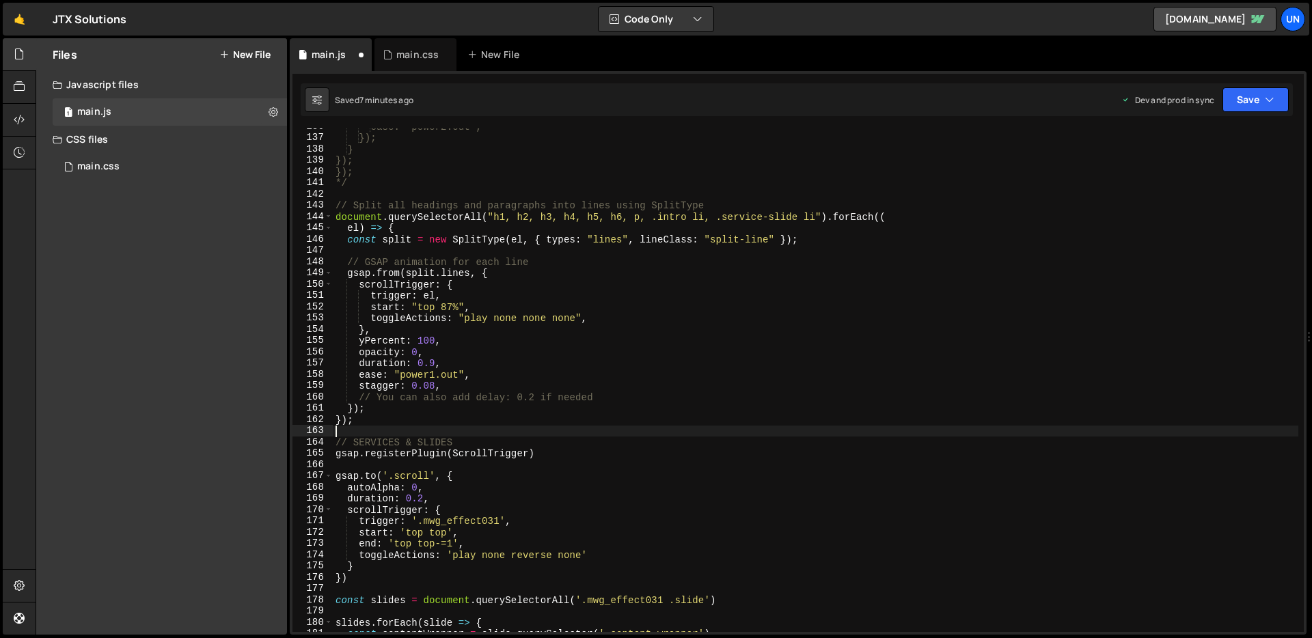
click at [400, 426] on div "ease: "power2.out", }); } }); }); */ // Split all headings and paragraphs into …" at bounding box center [816, 384] width 966 height 526
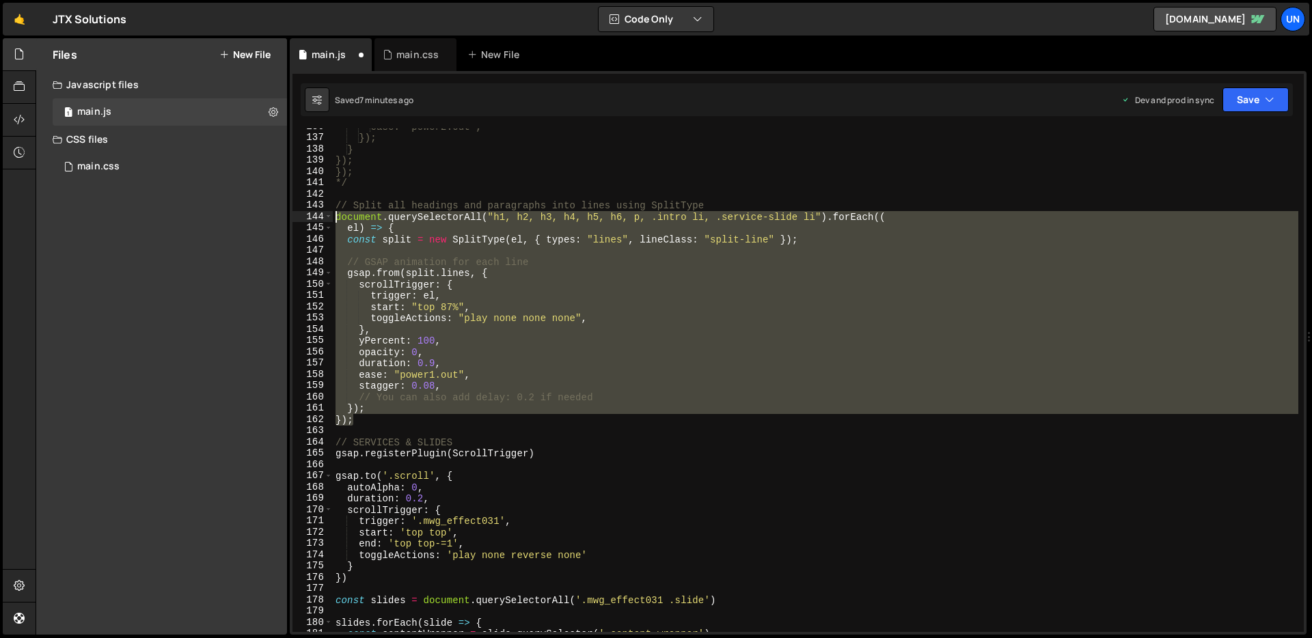
drag, startPoint x: 361, startPoint y: 422, endPoint x: 321, endPoint y: 212, distance: 214.2
click at [321, 212] on div "136 137 138 139 140 141 142 143 144 145 146 147 148 149 150 151 152 153 154 155…" at bounding box center [798, 380] width 1011 height 504
type textarea "document.querySelectorAll("h1, h2, h3, h4, h5, h6, p, .intro li, .service-slide…"
paste textarea
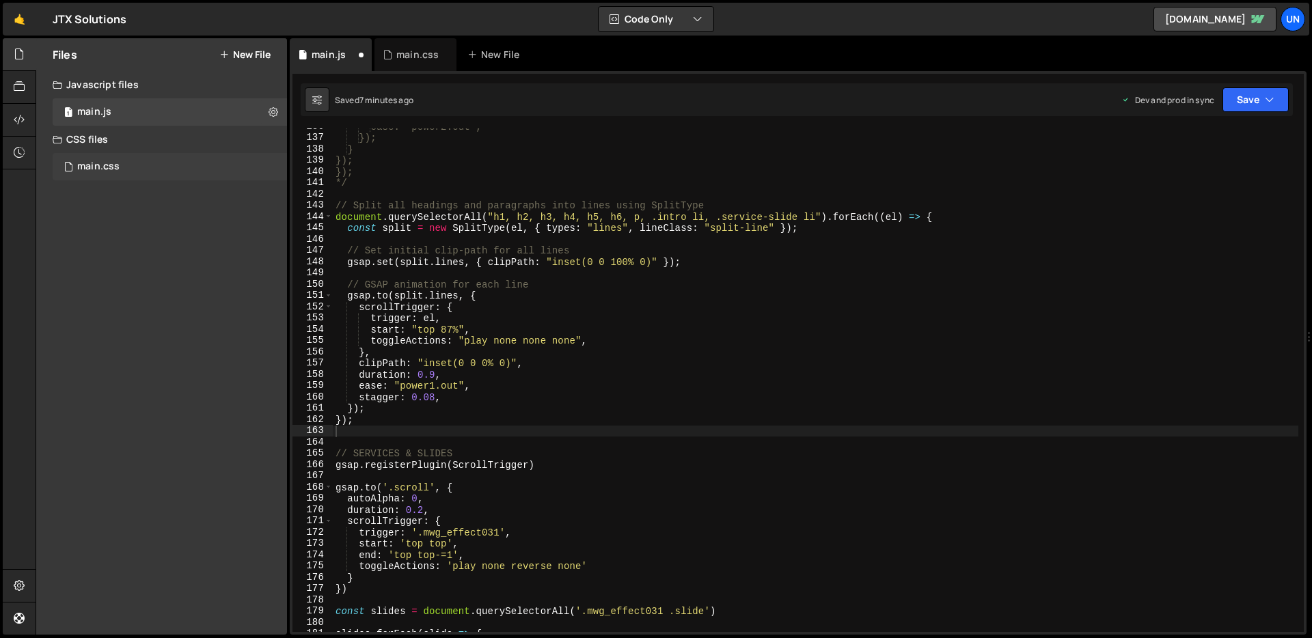
click at [100, 159] on div "main.css 0" at bounding box center [170, 166] width 234 height 27
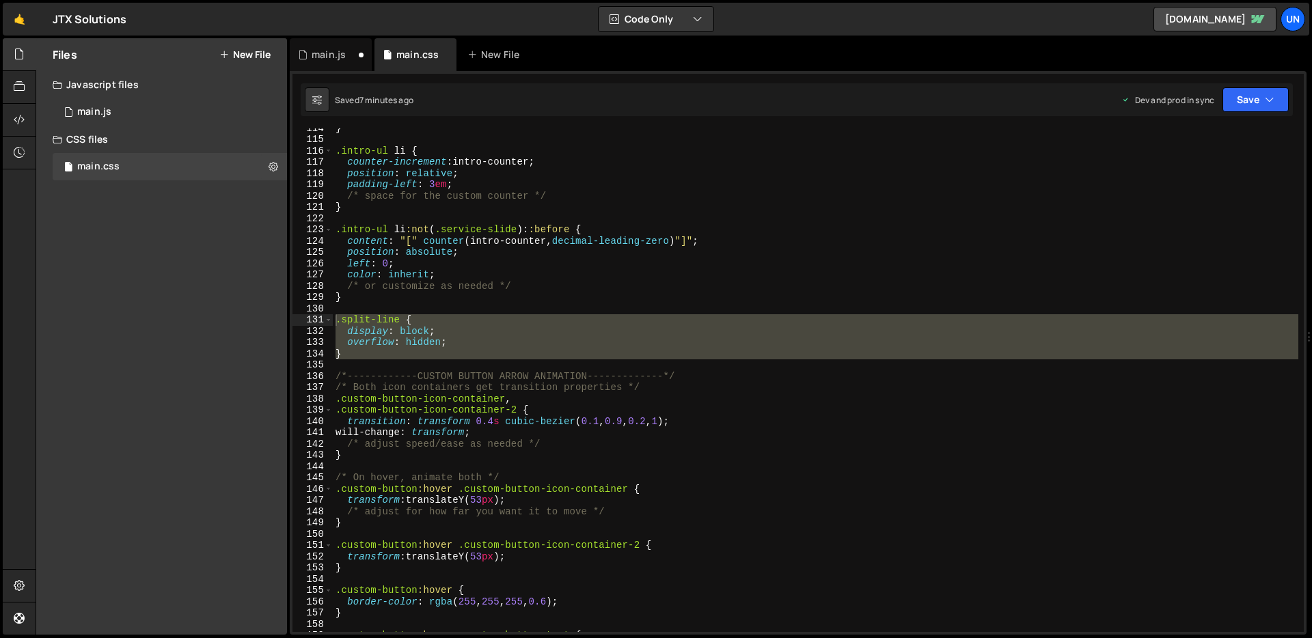
click at [423, 349] on div "} .intro-ul li { counter-increment : intro-counter ; position : relative ; padd…" at bounding box center [816, 380] width 966 height 504
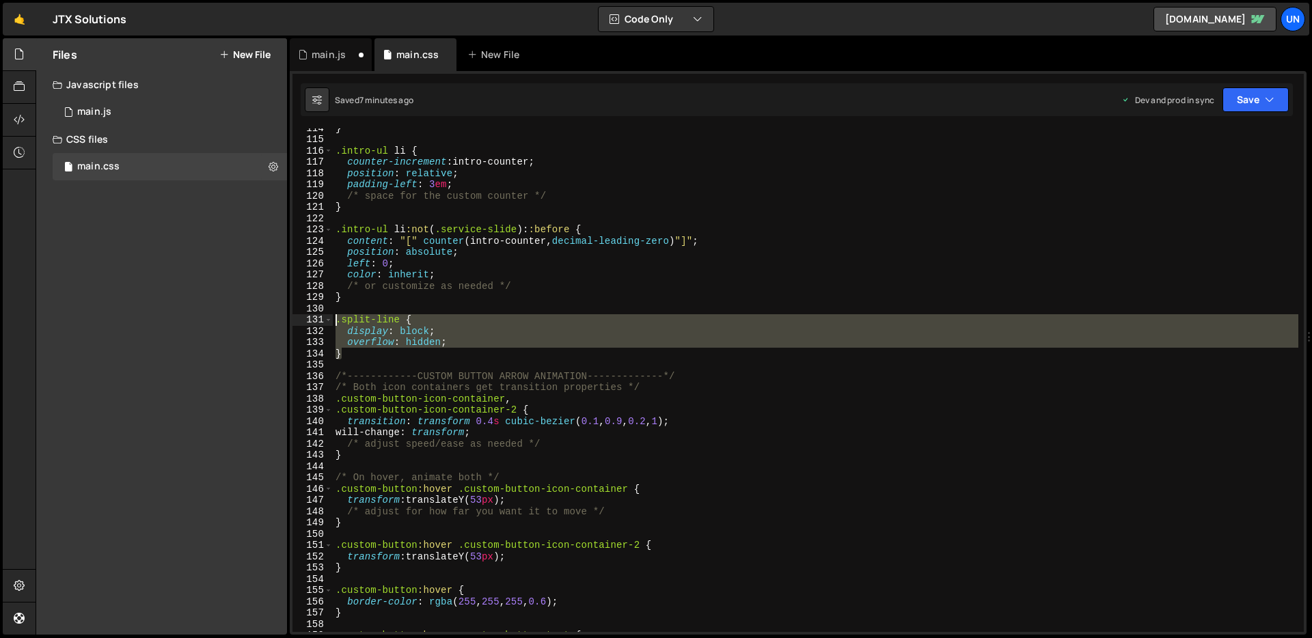
drag, startPoint x: 345, startPoint y: 355, endPoint x: 334, endPoint y: 323, distance: 33.3
click at [334, 323] on div "} .intro-ul li { counter-increment : intro-counter ; position : relative ; padd…" at bounding box center [816, 385] width 966 height 526
type textarea ".split-line { display: block;"
paste textarea
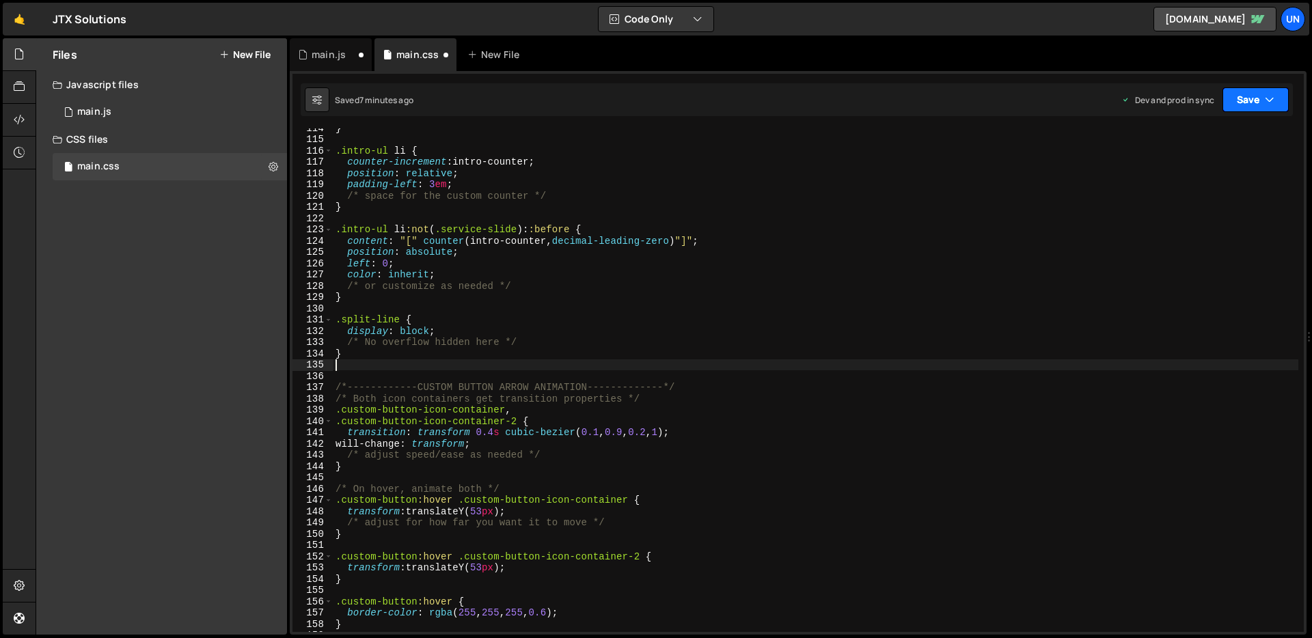
click at [1261, 95] on button "Save" at bounding box center [1256, 99] width 66 height 25
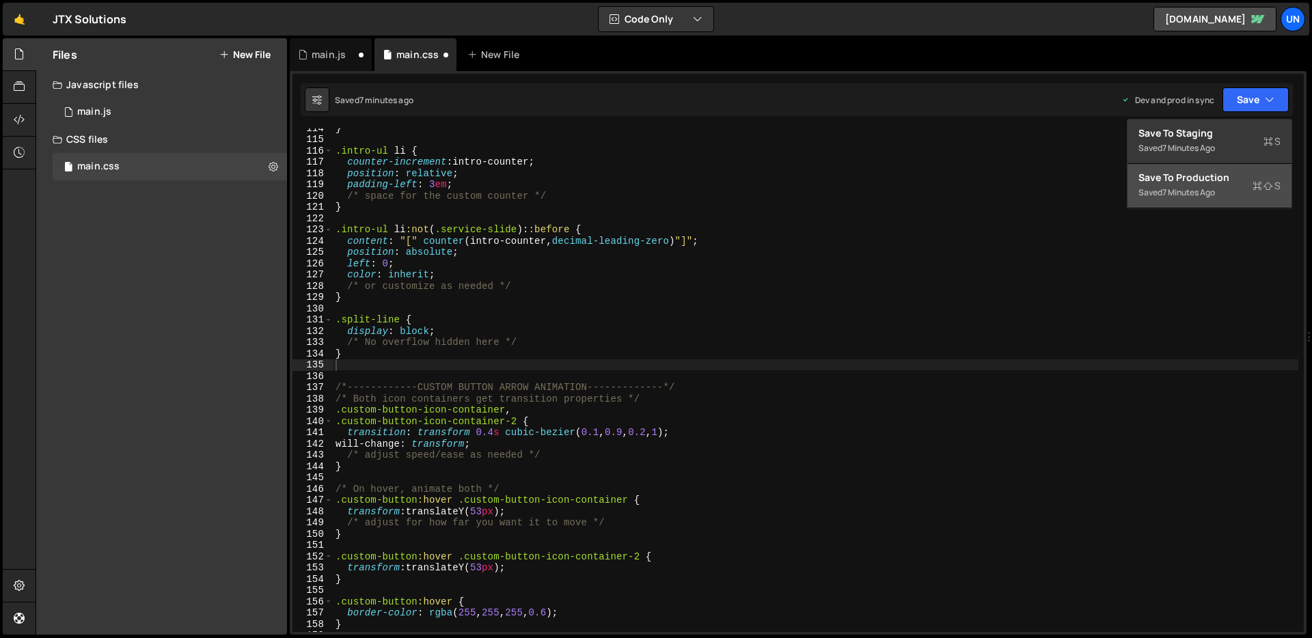
click at [1204, 173] on div "Save to Production S" at bounding box center [1210, 178] width 142 height 14
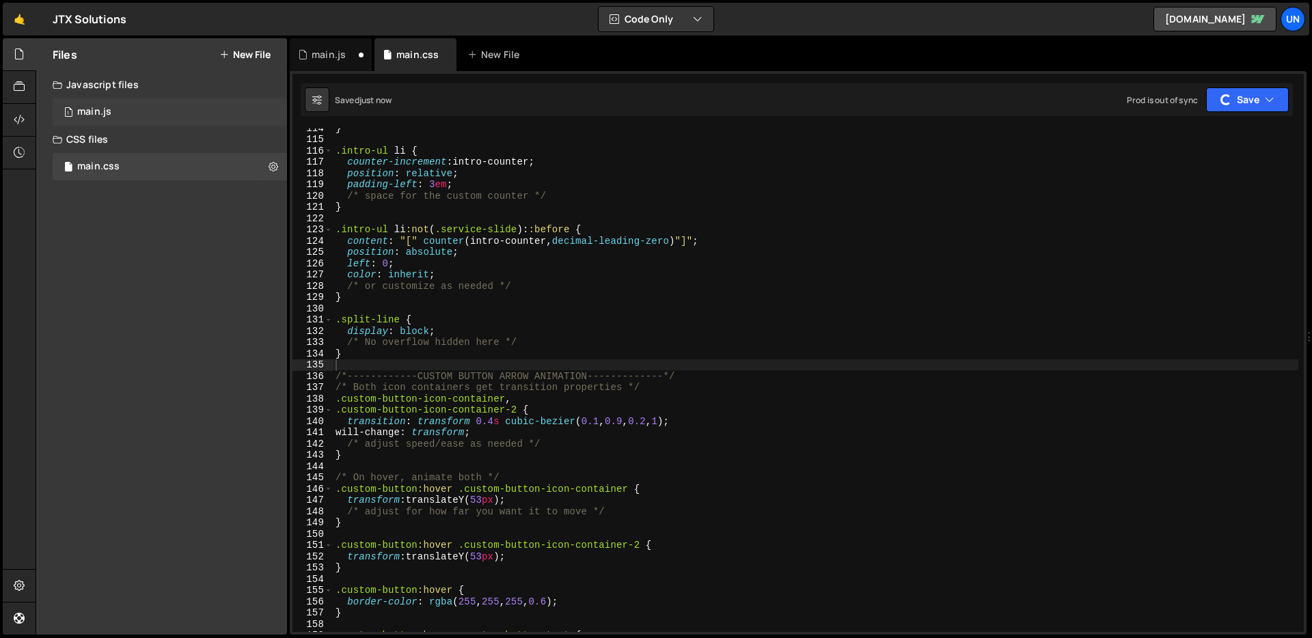
click at [113, 110] on div "1 main.js 0" at bounding box center [170, 111] width 234 height 27
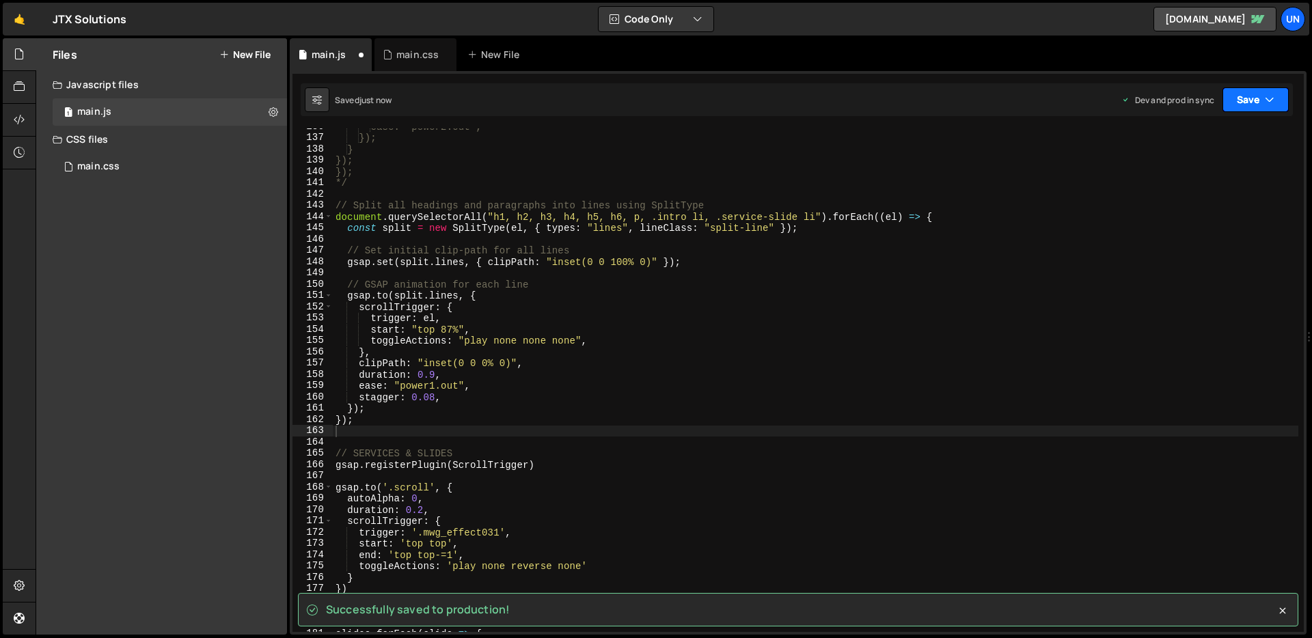
click at [1243, 100] on button "Save" at bounding box center [1256, 99] width 66 height 25
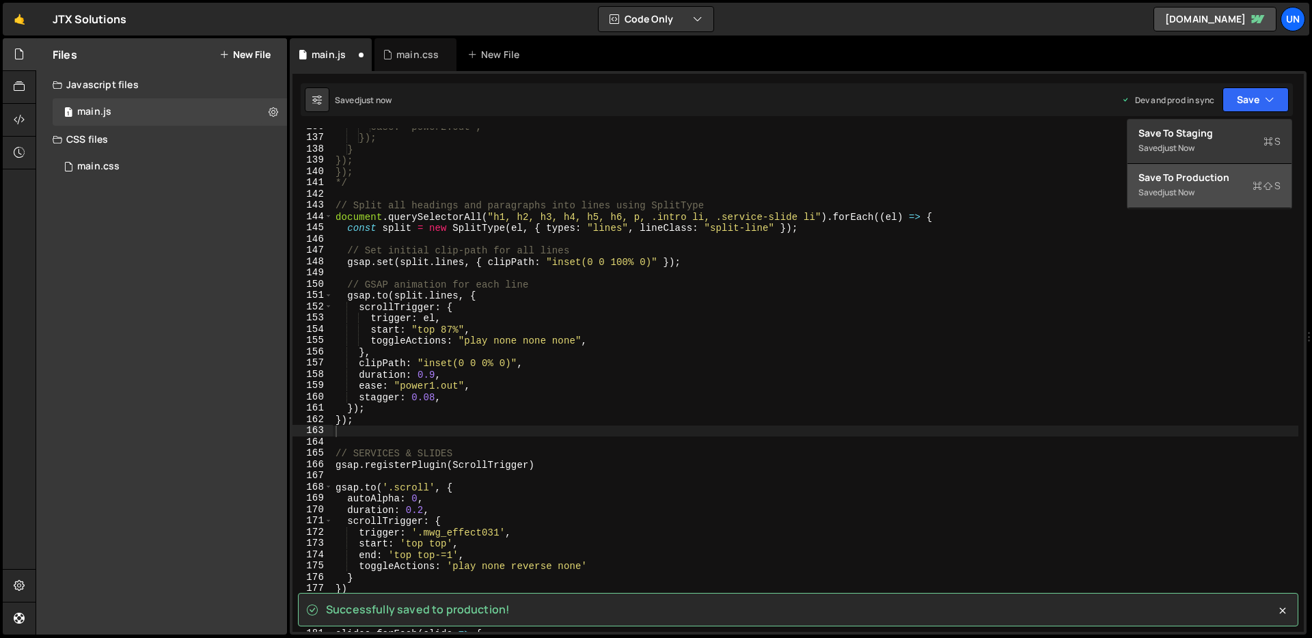
click at [1200, 180] on div "Save to Production S" at bounding box center [1210, 178] width 142 height 14
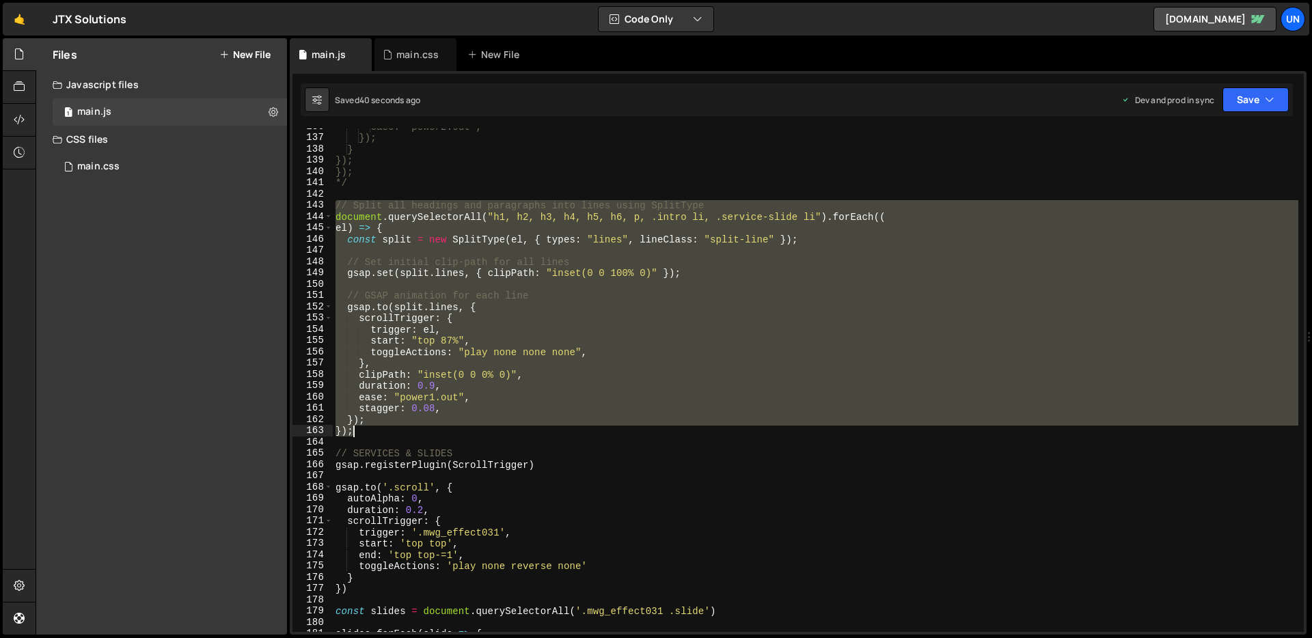
drag, startPoint x: 338, startPoint y: 205, endPoint x: 407, endPoint y: 435, distance: 240.6
click at [407, 435] on div "ease: "power2.out", }); } }); }); */ // Split all headings and paragraphs into …" at bounding box center [816, 384] width 966 height 526
paste textarea
type textarea "});"
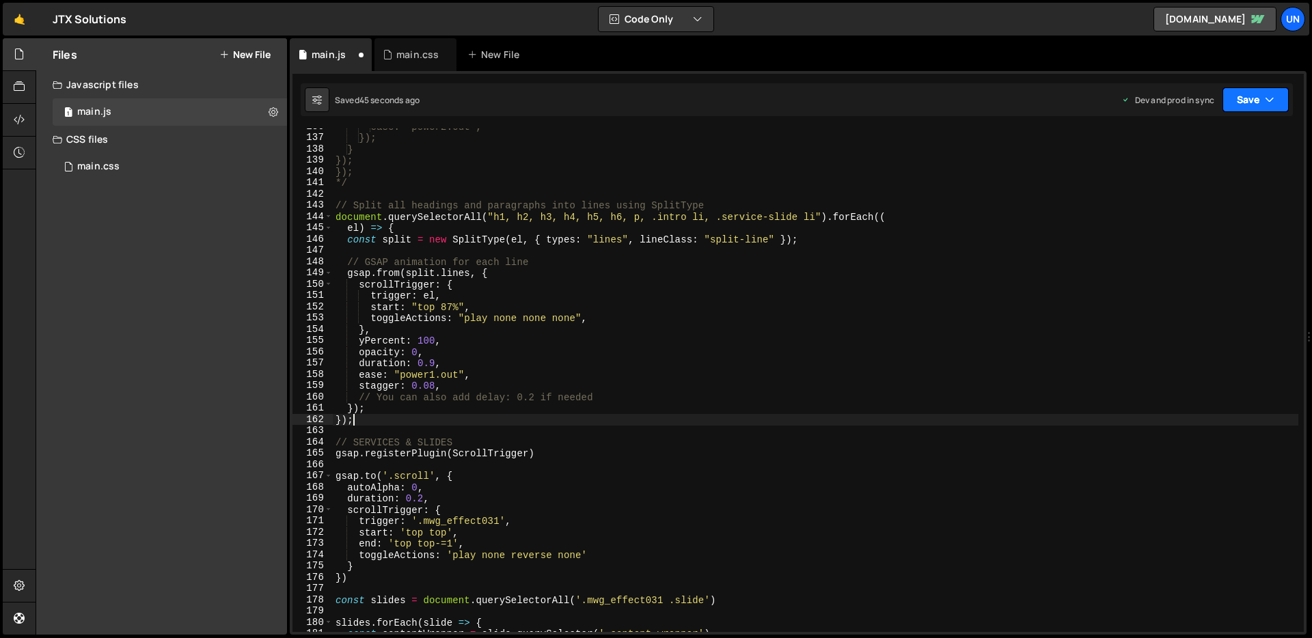
click at [1248, 100] on button "Save" at bounding box center [1256, 99] width 66 height 25
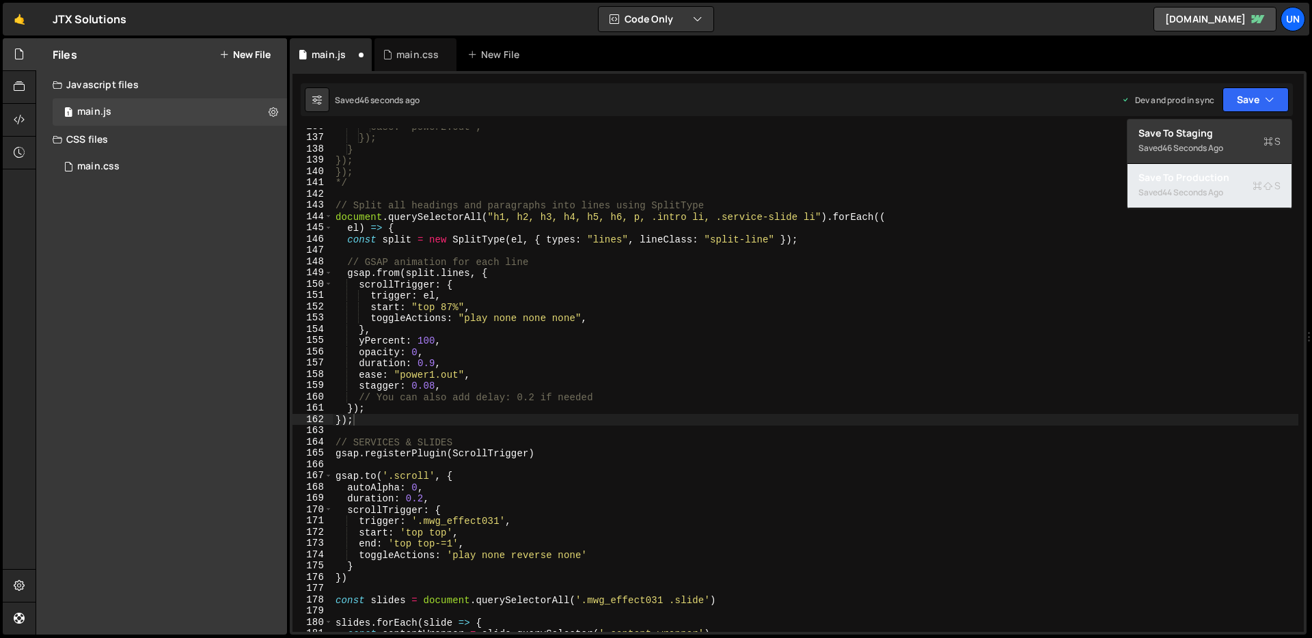
click at [1191, 191] on div "44 seconds ago" at bounding box center [1193, 193] width 61 height 12
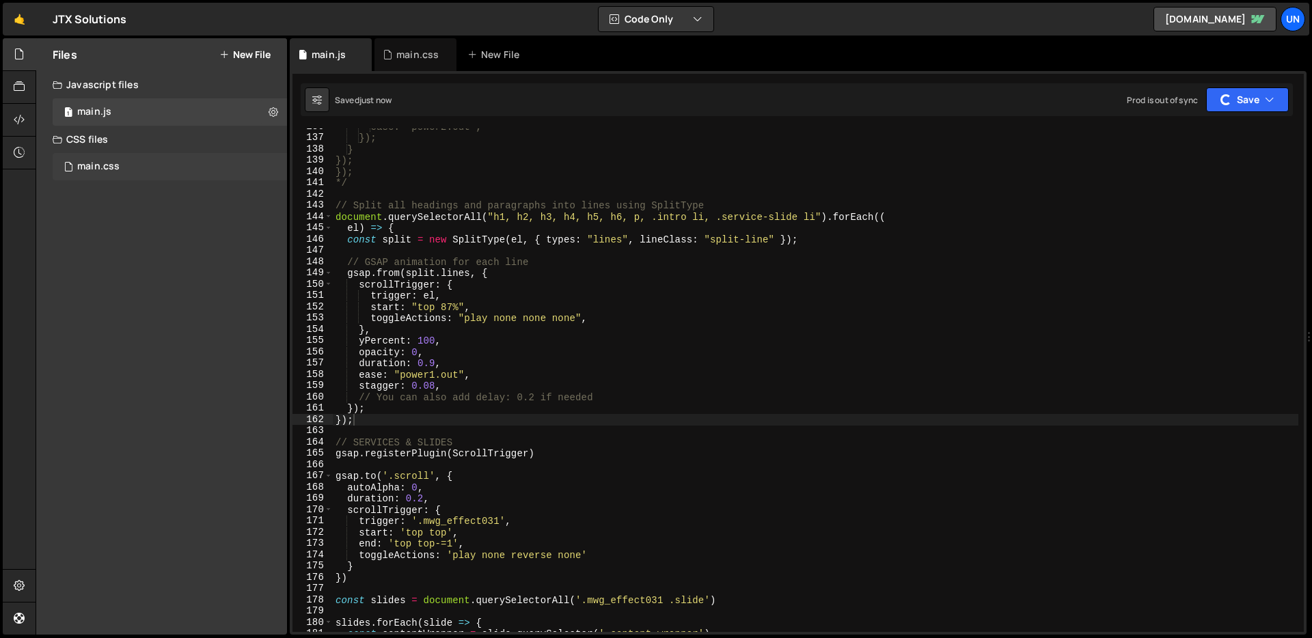
click at [148, 169] on div "main.css 0" at bounding box center [170, 166] width 234 height 27
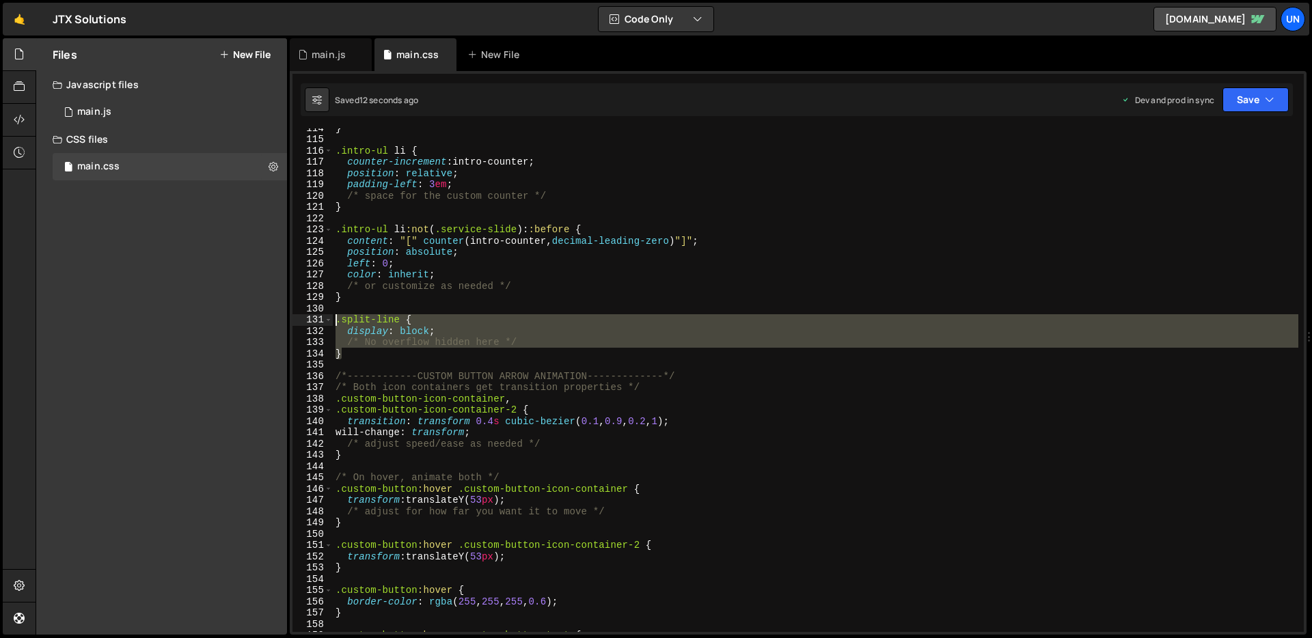
drag, startPoint x: 347, startPoint y: 353, endPoint x: 332, endPoint y: 324, distance: 32.7
click at [332, 324] on div "} 114 115 116 117 118 119 120 121 122 123 124 125 126 127 128 129 130 131 132 1…" at bounding box center [798, 380] width 1011 height 504
paste textarea "}"
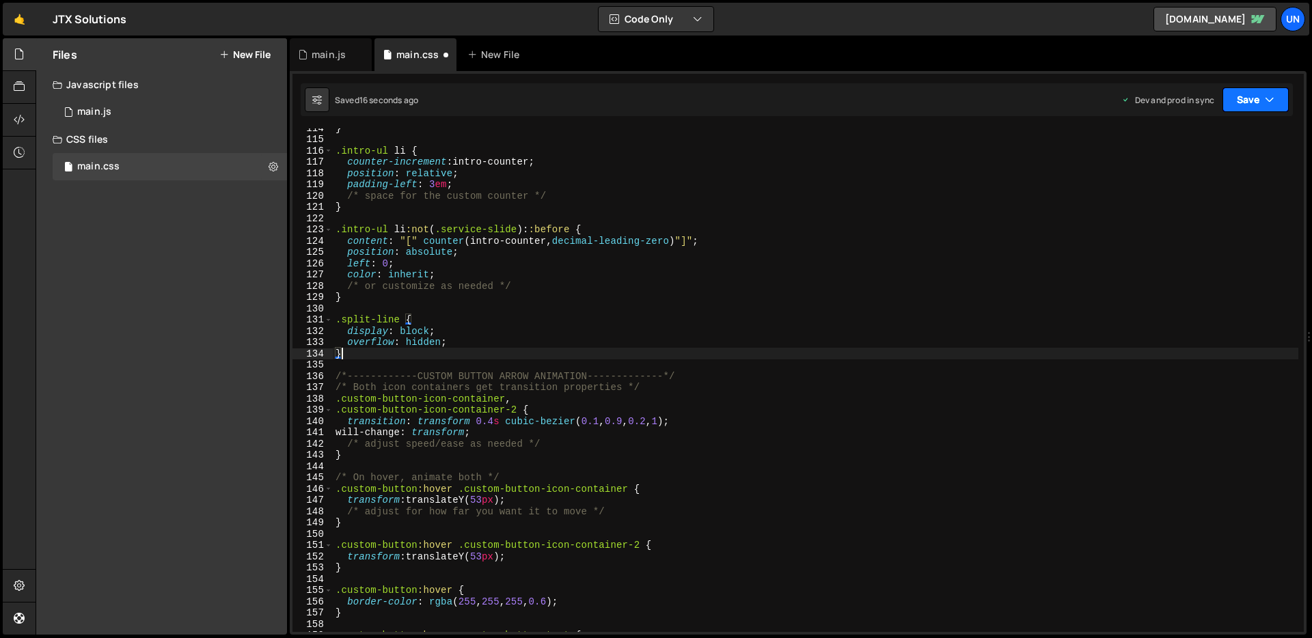
click at [1242, 107] on button "Save" at bounding box center [1256, 99] width 66 height 25
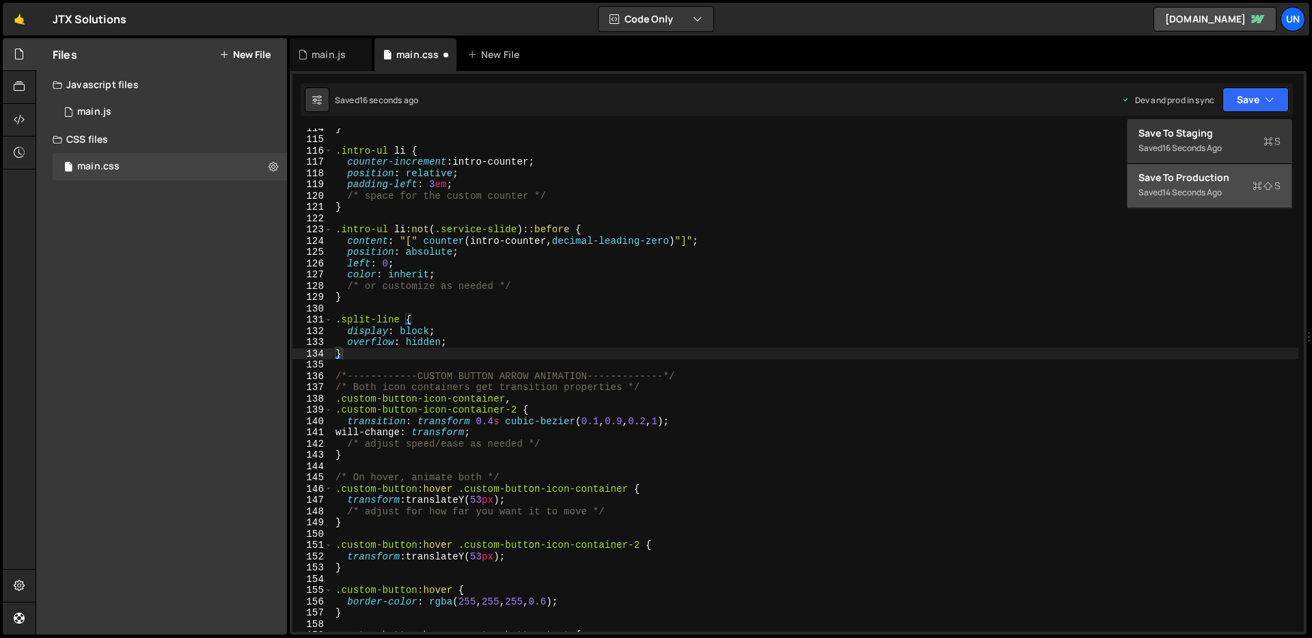
click at [1210, 195] on div "14 seconds ago" at bounding box center [1192, 193] width 59 height 12
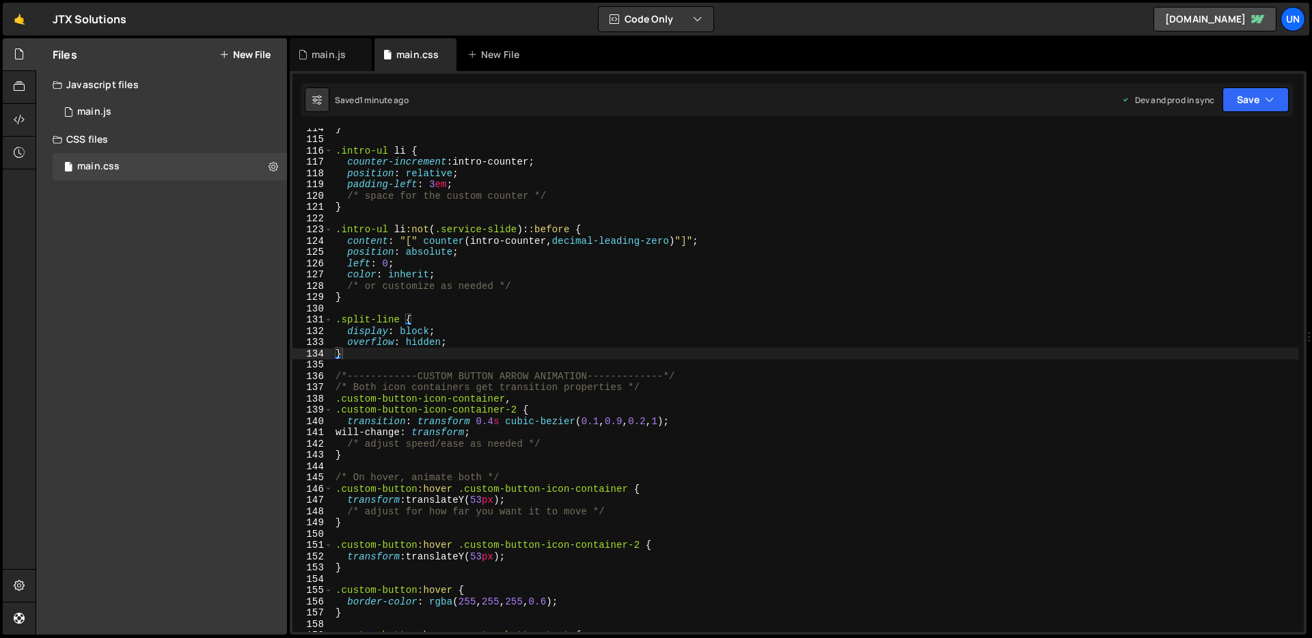
click at [459, 340] on div "} .intro-ul li { counter-increment : intro-counter ; position : relative ; padd…" at bounding box center [816, 385] width 966 height 526
click at [401, 334] on div "} .intro-ul li { counter-increment : intro-counter ; position : relative ; padd…" at bounding box center [816, 385] width 966 height 526
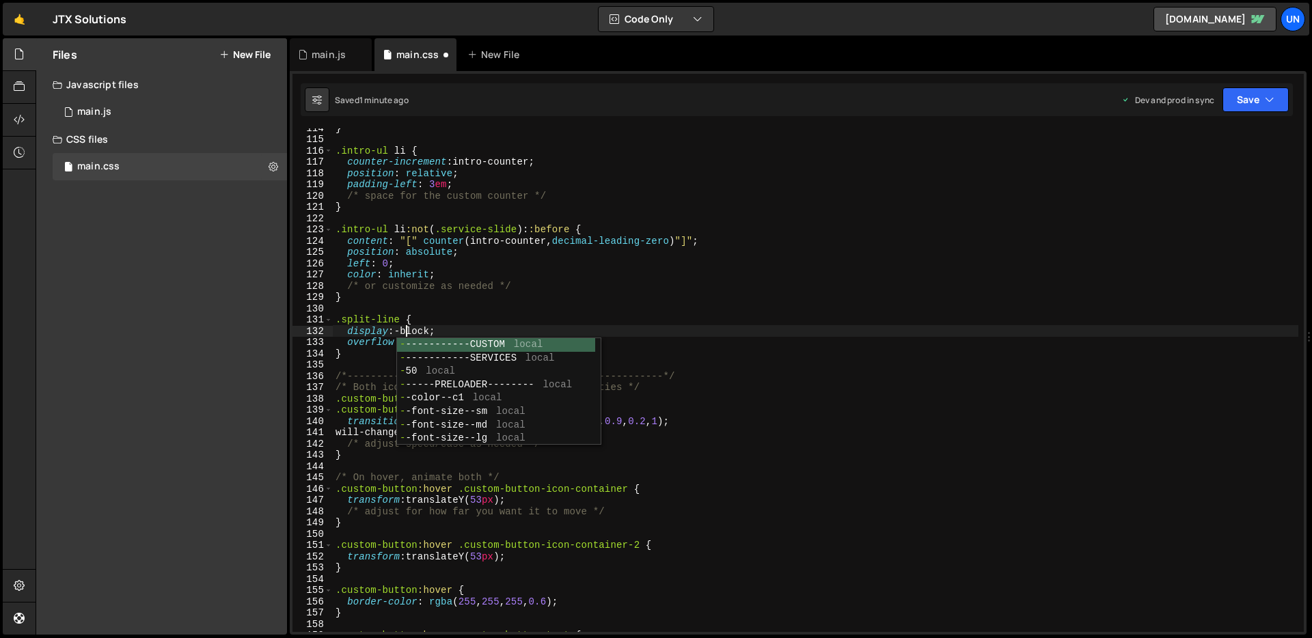
scroll to position [0, 5]
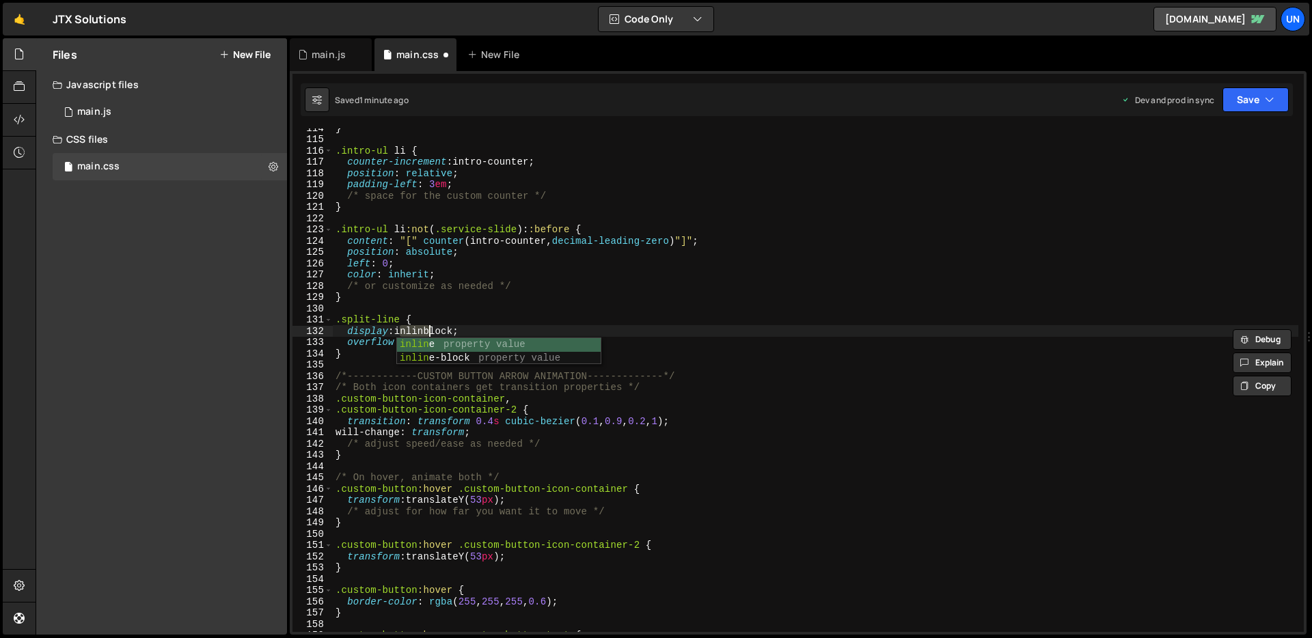
click at [478, 327] on div "} .intro-ul li { counter-increment : intro-counter ; position : relative ; padd…" at bounding box center [816, 385] width 966 height 526
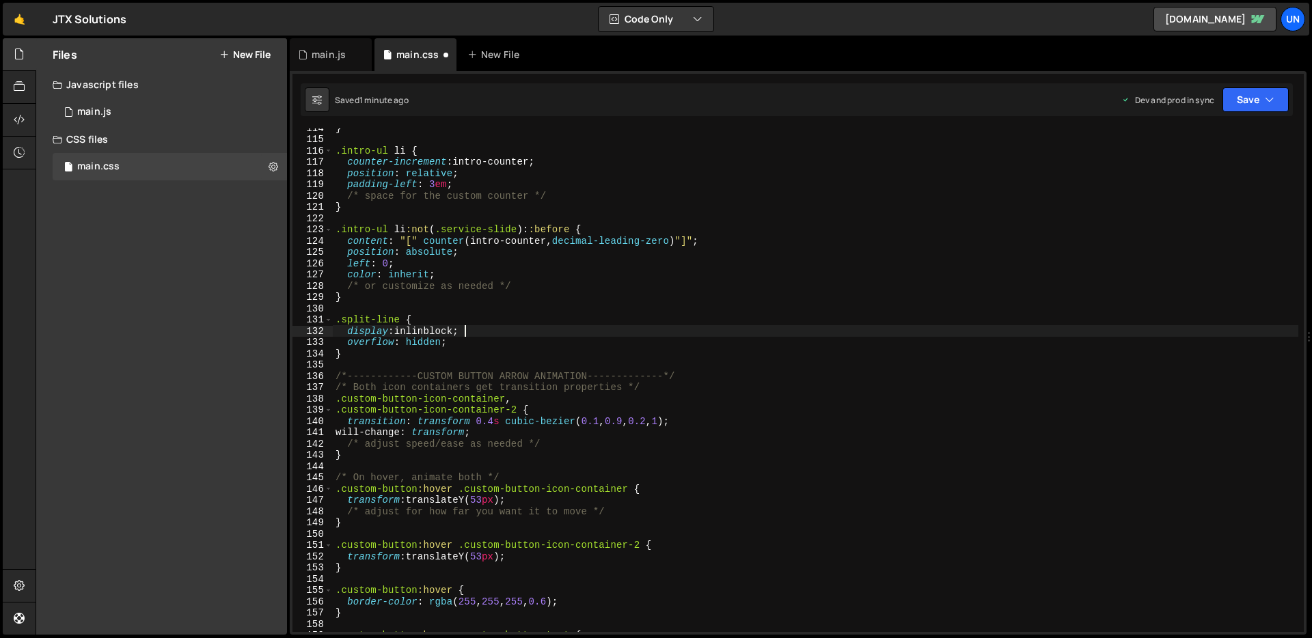
click at [431, 331] on div "} .intro-ul li { counter-increment : intro-counter ; position : relative ; padd…" at bounding box center [816, 385] width 966 height 526
click at [552, 326] on div "} .intro-ul li { counter-increment : intro-counter ; position : relative ; padd…" at bounding box center [816, 385] width 966 height 526
click at [429, 331] on div "} .intro-ul li { counter-increment : intro-counter ; position : relative ; padd…" at bounding box center [816, 385] width 966 height 526
click at [501, 331] on div "} .intro-ul li { counter-increment : intro-counter ; position : relative ; padd…" at bounding box center [816, 385] width 966 height 526
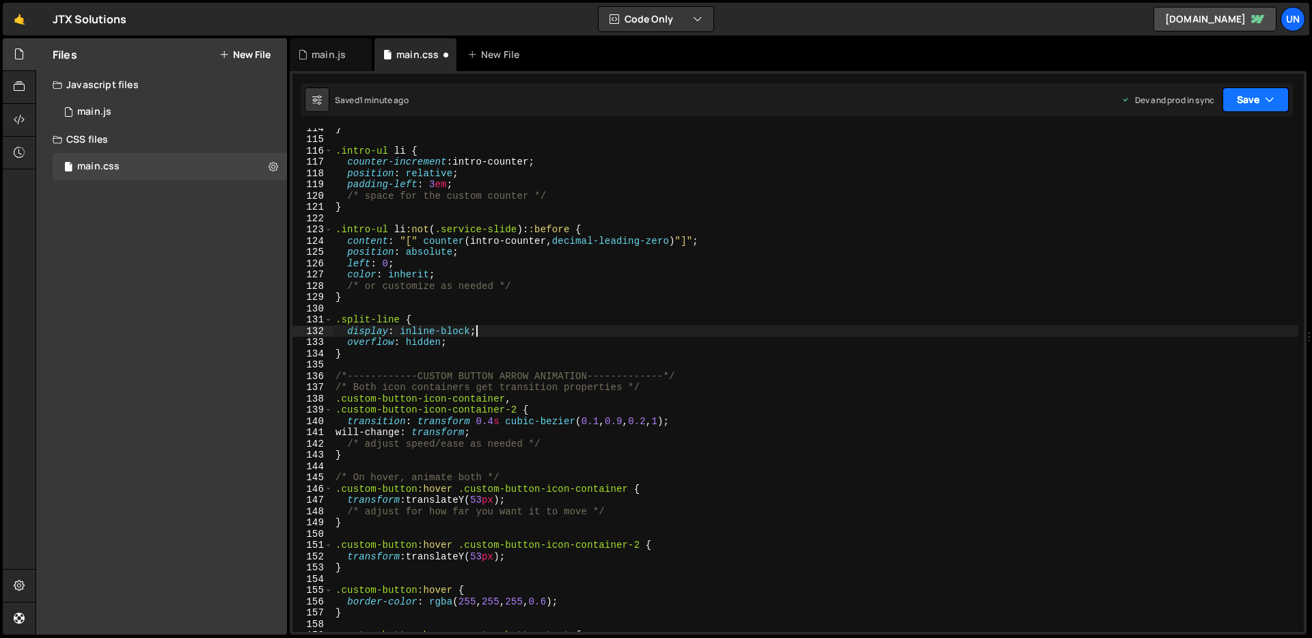
type textarea "display: inline-block;"
click at [1255, 103] on button "Save" at bounding box center [1256, 99] width 66 height 25
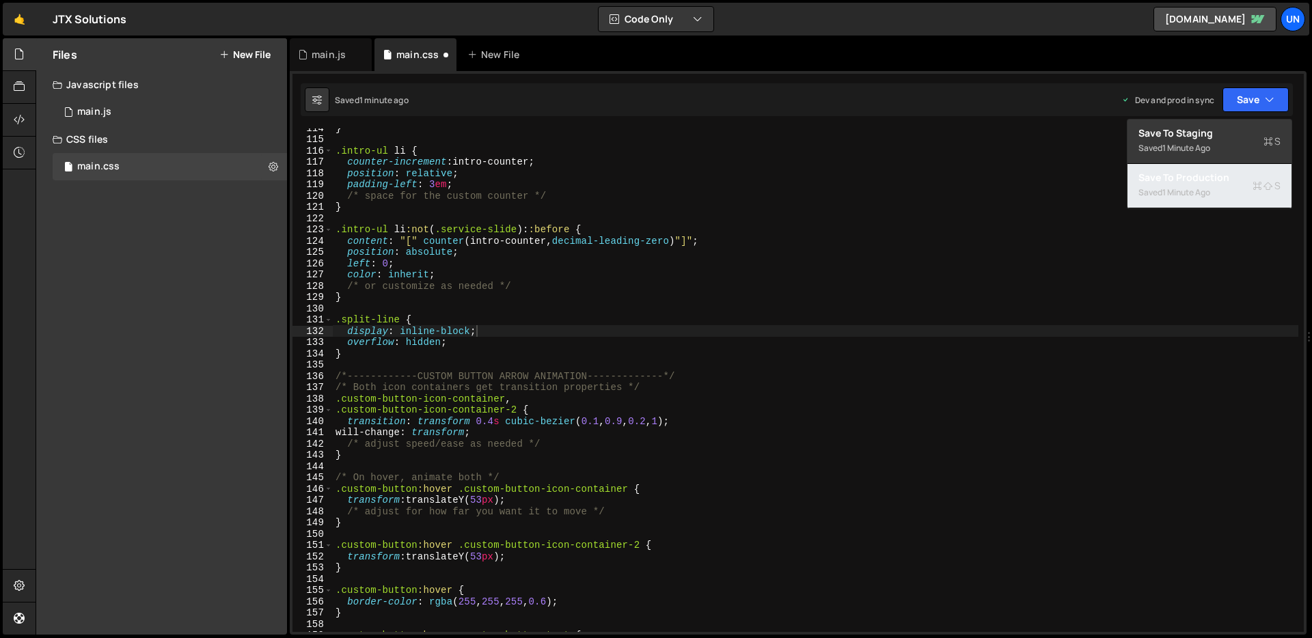
click at [1212, 165] on button "Save to Production S Saved 1 minute ago" at bounding box center [1210, 186] width 164 height 44
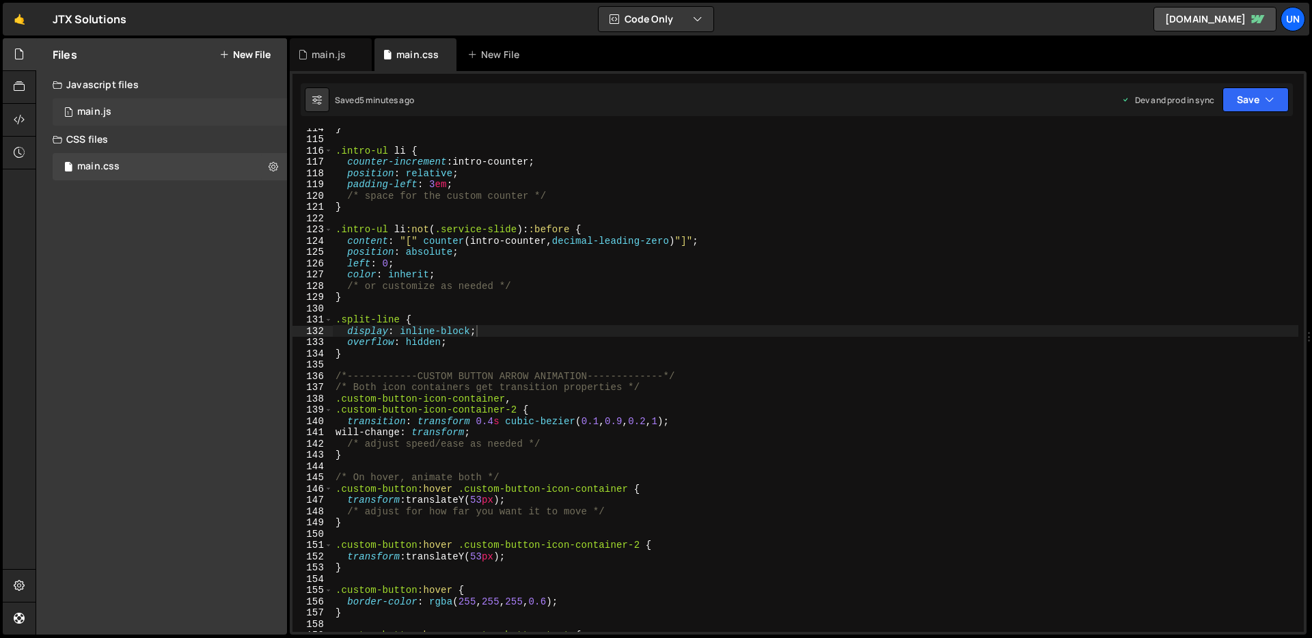
click at [94, 113] on div "main.js" at bounding box center [94, 112] width 34 height 12
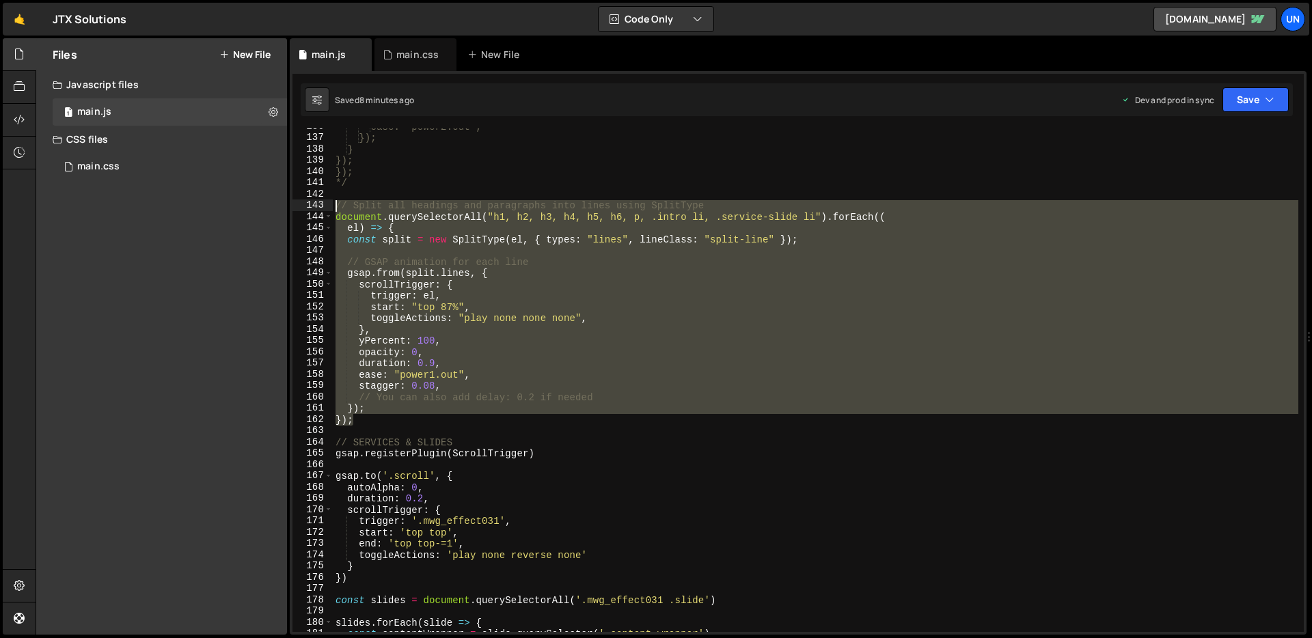
drag, startPoint x: 368, startPoint y: 421, endPoint x: 328, endPoint y: 207, distance: 217.6
click at [328, 207] on div "}); 136 137 138 139 140 141 142 143 144 145 146 147 148 149 150 151 152 153 154…" at bounding box center [798, 380] width 1011 height 504
type textarea "// Split all headings and paragraphs into lines using SplitType document.queryS…"
click at [391, 427] on div "ease: "power2.out", }); } }); }); */ // Split all headings and paragraphs into …" at bounding box center [816, 384] width 966 height 526
drag, startPoint x: 363, startPoint y: 423, endPoint x: 318, endPoint y: 208, distance: 219.8
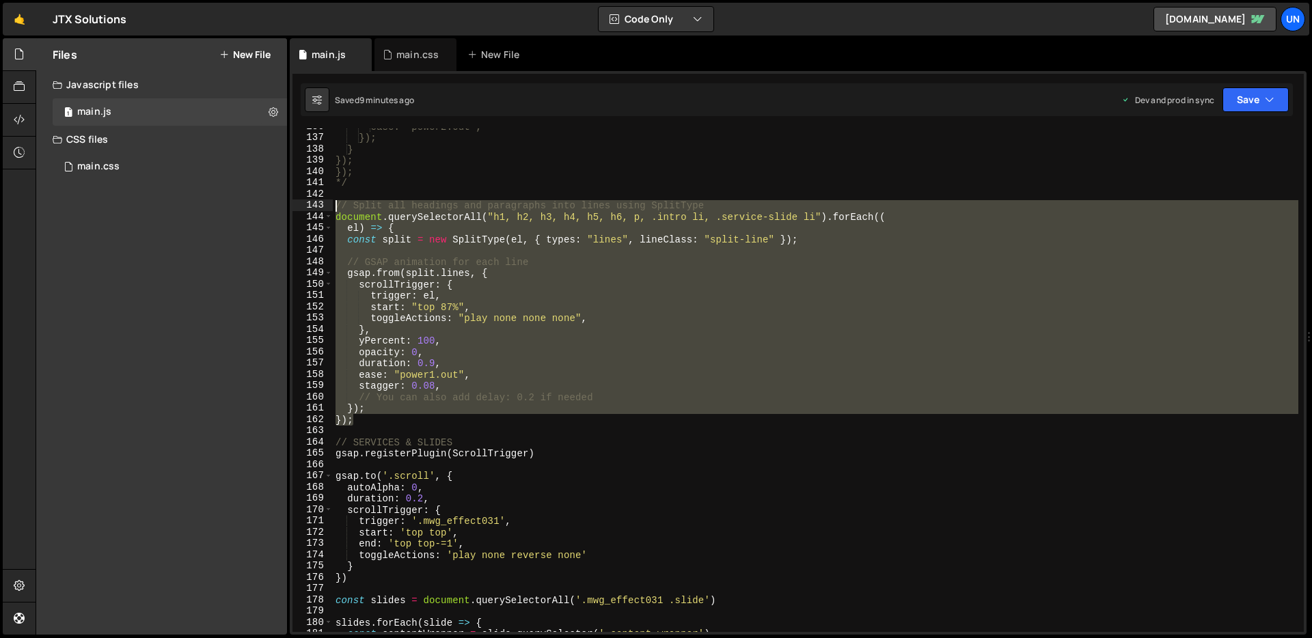
click at [318, 208] on div "136 137 138 139 140 141 142 143 144 145 146 147 148 149 150 151 152 153 154 155…" at bounding box center [798, 380] width 1011 height 504
type textarea "// Split all headings and paragraphs into lines using SplitType document.queryS…"
paste textarea
click at [380, 411] on div "ease: "power2.out", }); } }); }); */ // Split all headings and paragraphs into …" at bounding box center [816, 380] width 966 height 504
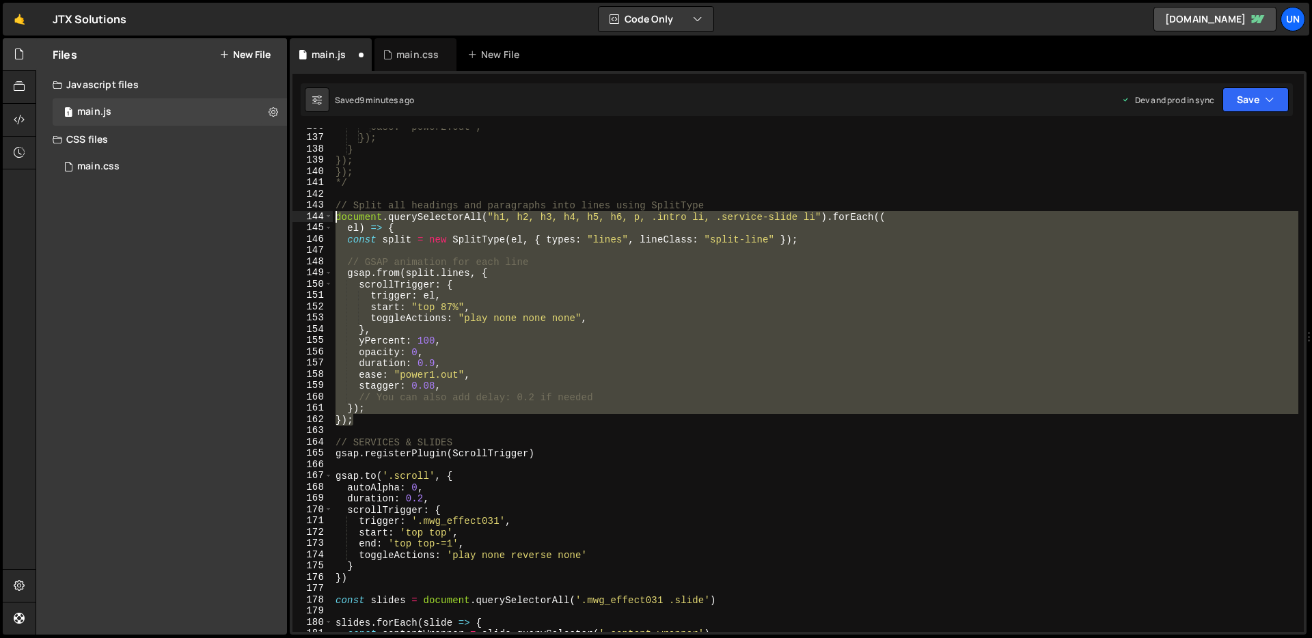
drag, startPoint x: 364, startPoint y: 420, endPoint x: 319, endPoint y: 220, distance: 204.4
click at [319, 220] on div "}); 136 137 138 139 140 141 142 143 144 145 146 147 148 149 150 151 152 153 154…" at bounding box center [798, 380] width 1011 height 504
type textarea "document.querySelectorAll("h1, h2, h3, h4, h5, h6, p, .intro li, .service-slide…"
paste textarea
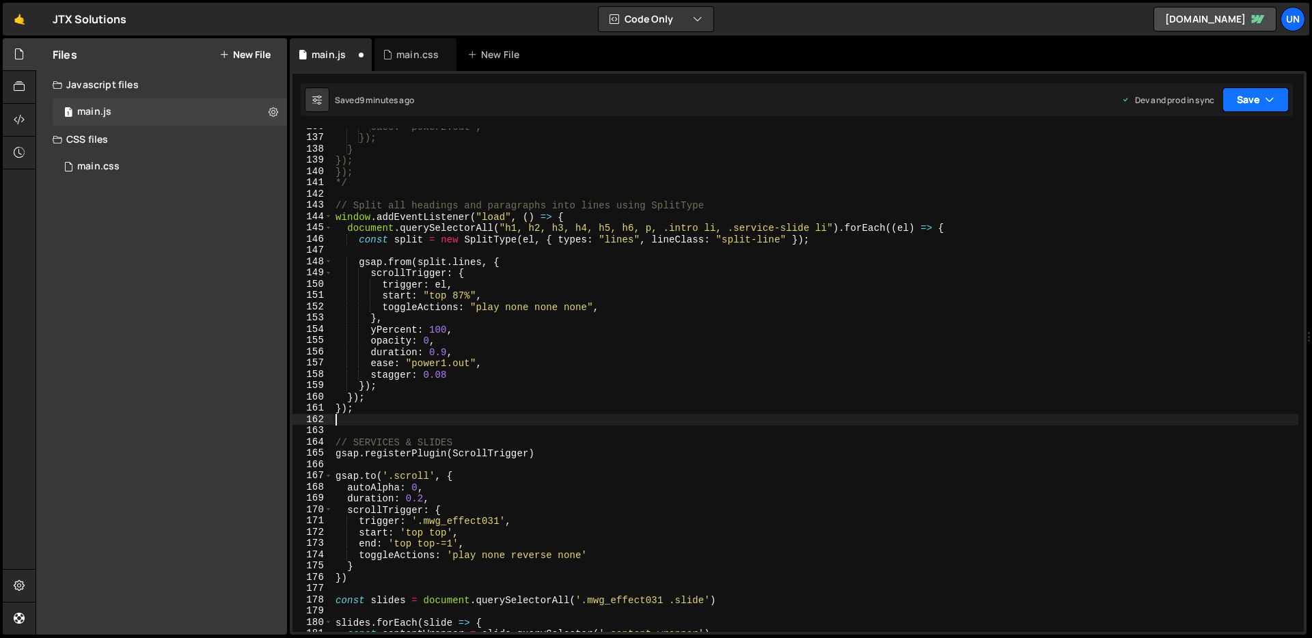
click at [1247, 111] on button "Save" at bounding box center [1256, 99] width 66 height 25
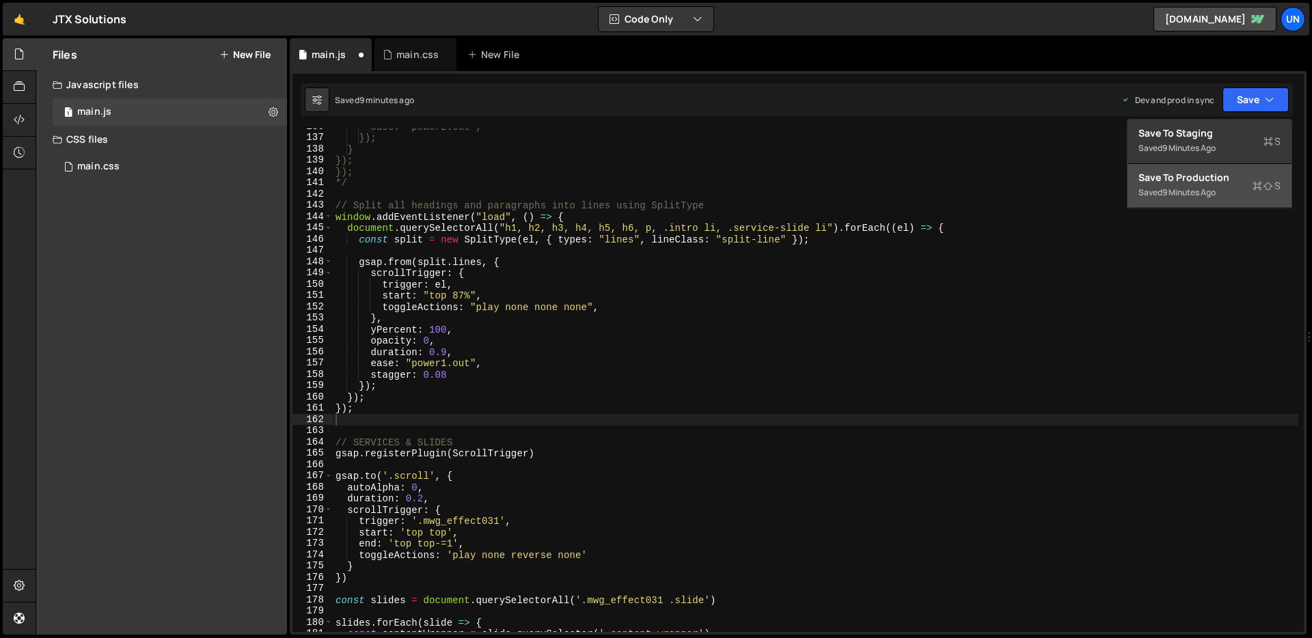
click at [1211, 174] on div "Save to Production S" at bounding box center [1210, 178] width 142 height 14
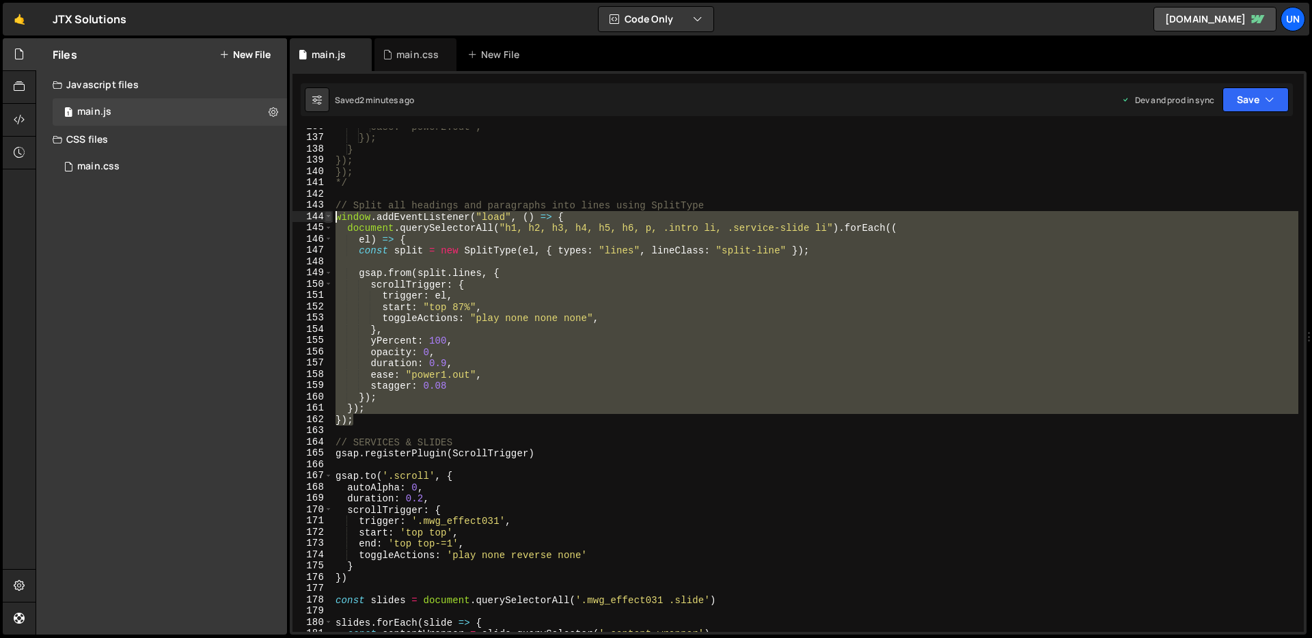
drag, startPoint x: 357, startPoint y: 422, endPoint x: 331, endPoint y: 217, distance: 206.0
click at [331, 217] on div "}); 136 137 138 139 140 141 142 143 144 145 146 147 148 149 150 151 152 153 154…" at bounding box center [798, 380] width 1011 height 504
type textarea "window.addEventListener("load", () => { document.querySelectorAll("h1, h2, h3, …"
paste textarea
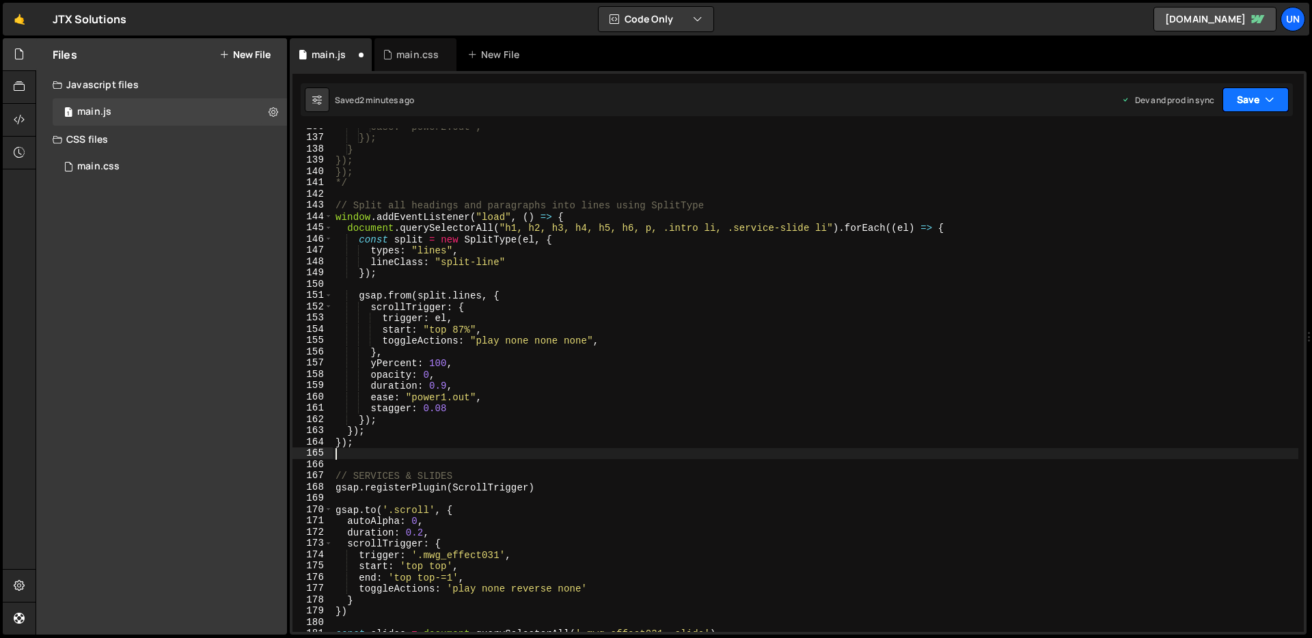
click at [1258, 100] on button "Save" at bounding box center [1256, 99] width 66 height 25
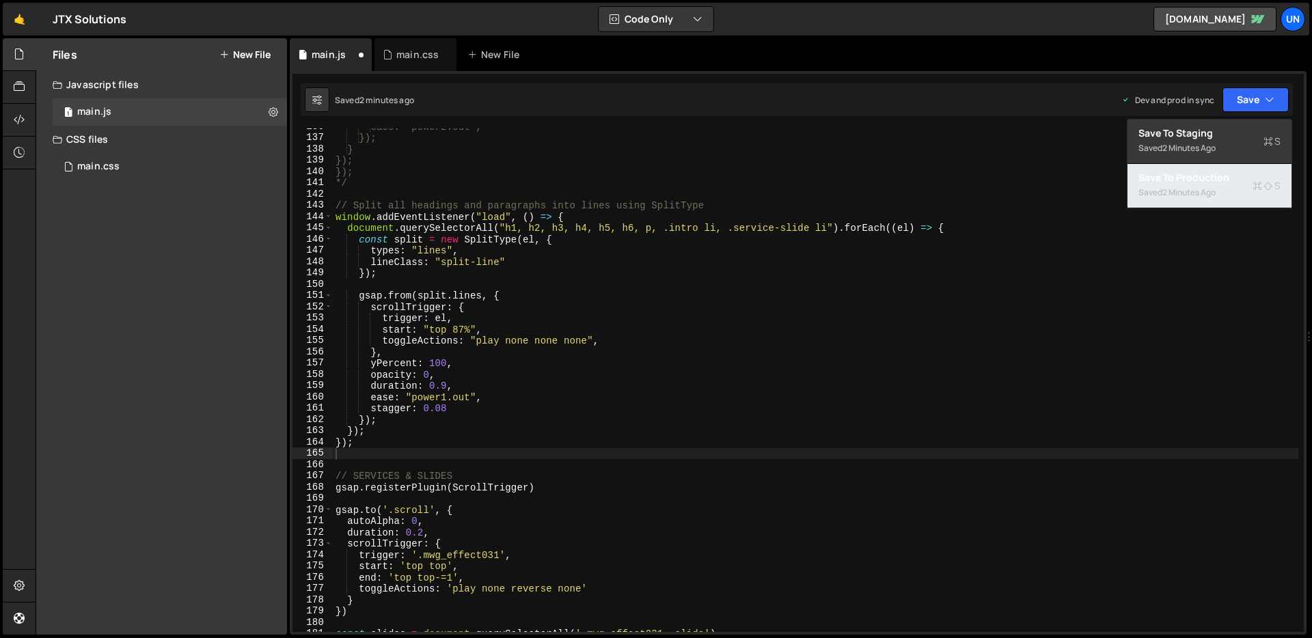
click at [1192, 198] on div "Saved 2 minutes ago" at bounding box center [1210, 193] width 142 height 16
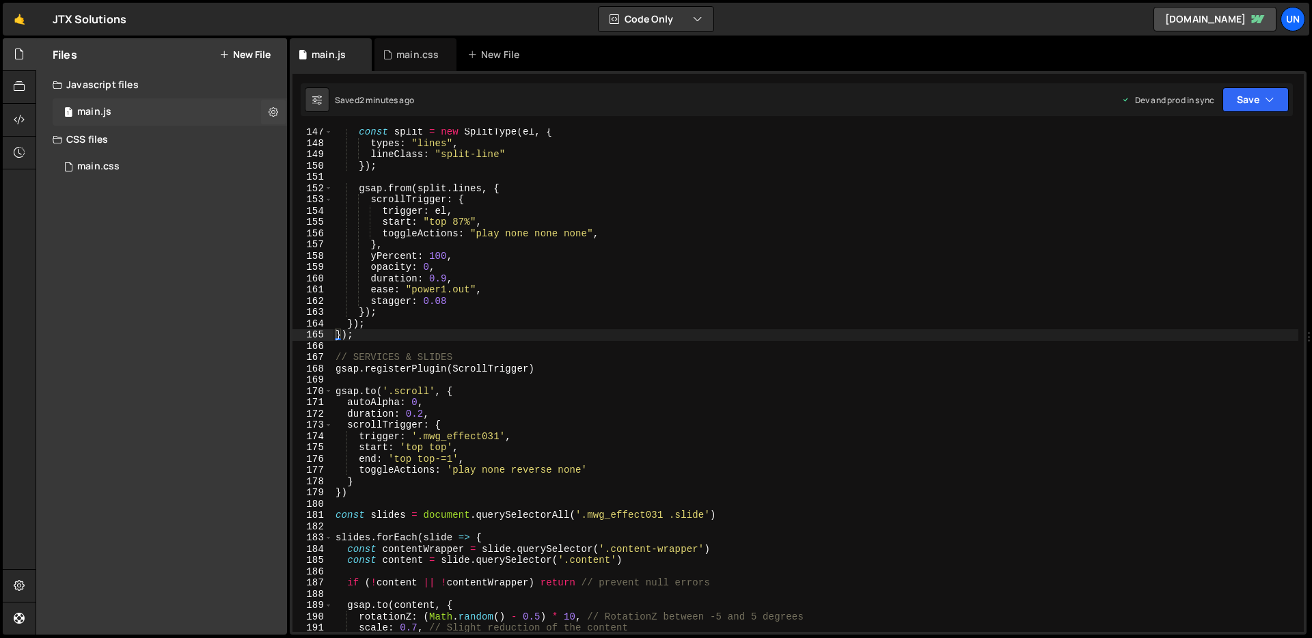
scroll to position [1665, 0]
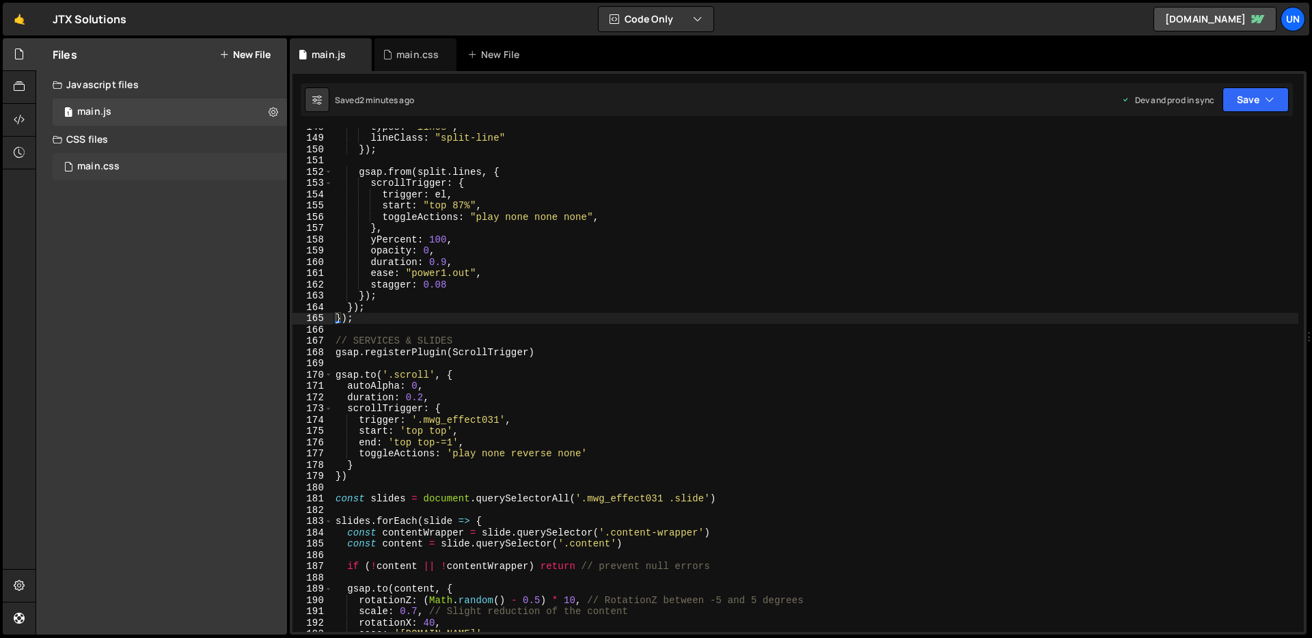
click at [100, 164] on div "main.css" at bounding box center [98, 167] width 42 height 12
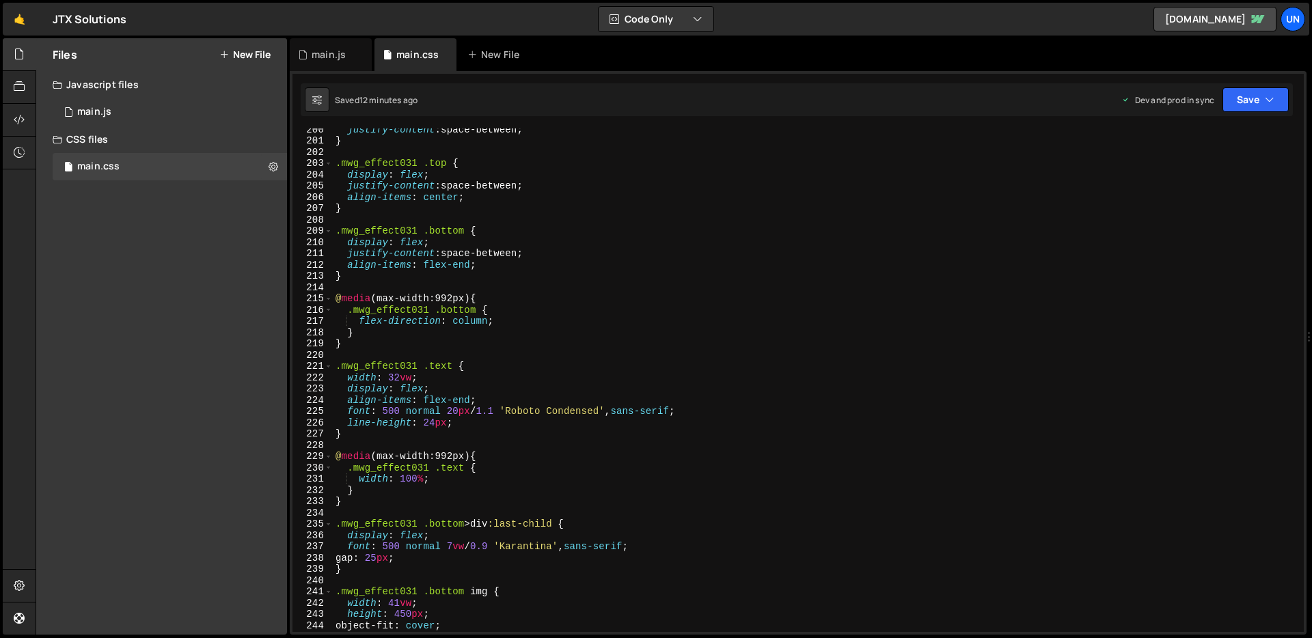
scroll to position [2251, 0]
click at [349, 385] on div "justify-content : space-between ; } .mwg_effect031 .top { display : flex ; just…" at bounding box center [816, 384] width 966 height 526
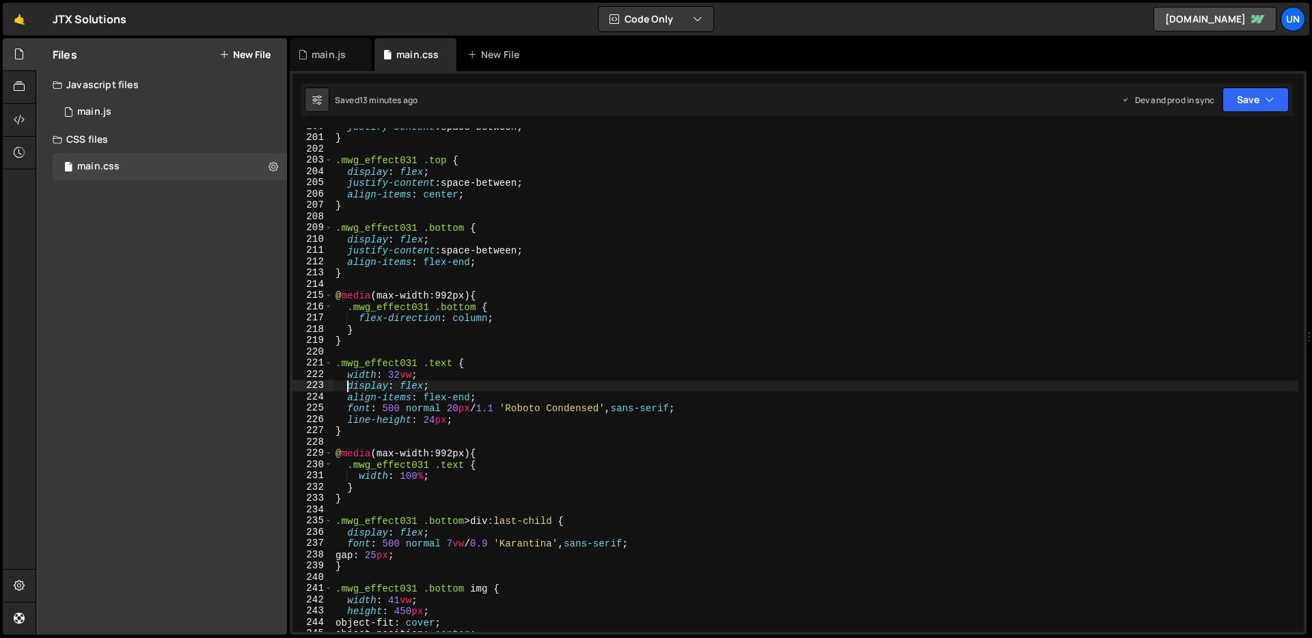
scroll to position [0, 1]
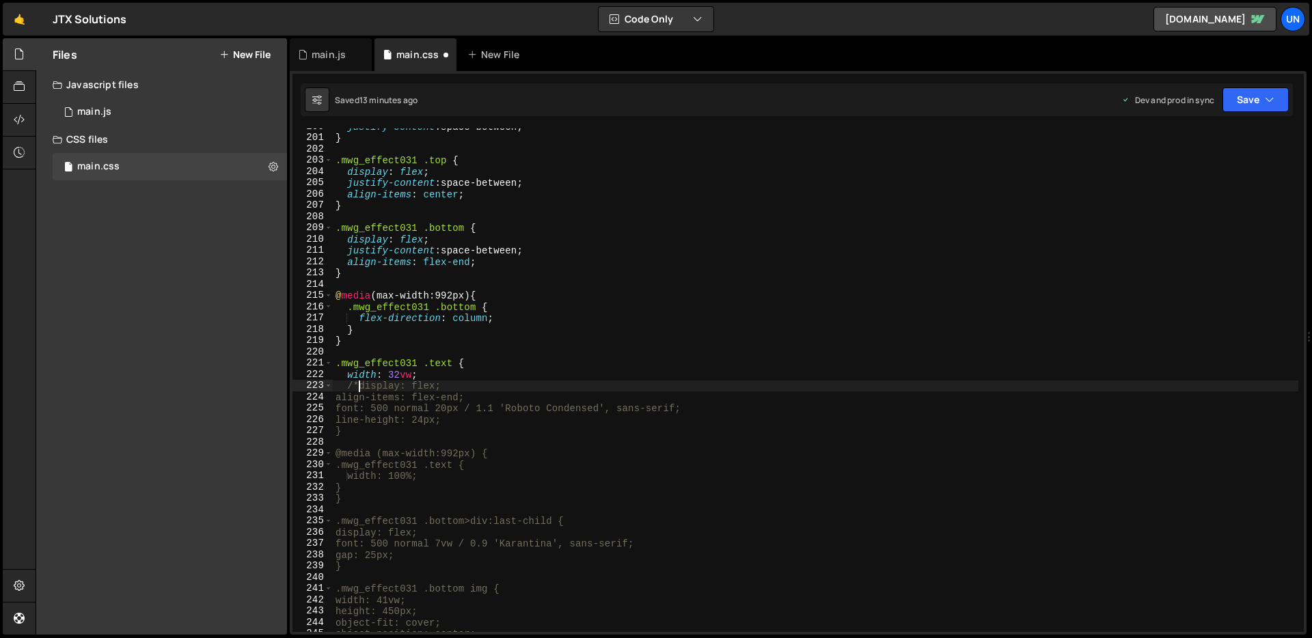
click at [513, 386] on div "justify-content : space-between ; } .mwg_effect031 .top { display : flex ; just…" at bounding box center [816, 384] width 966 height 526
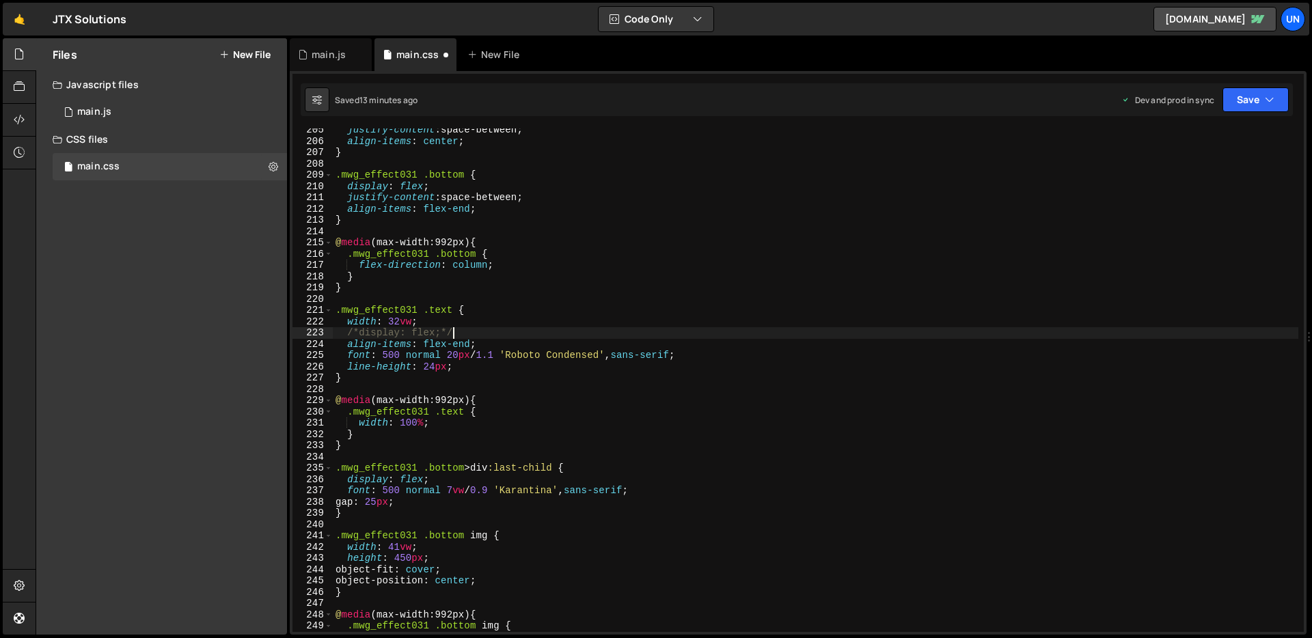
scroll to position [2309, 0]
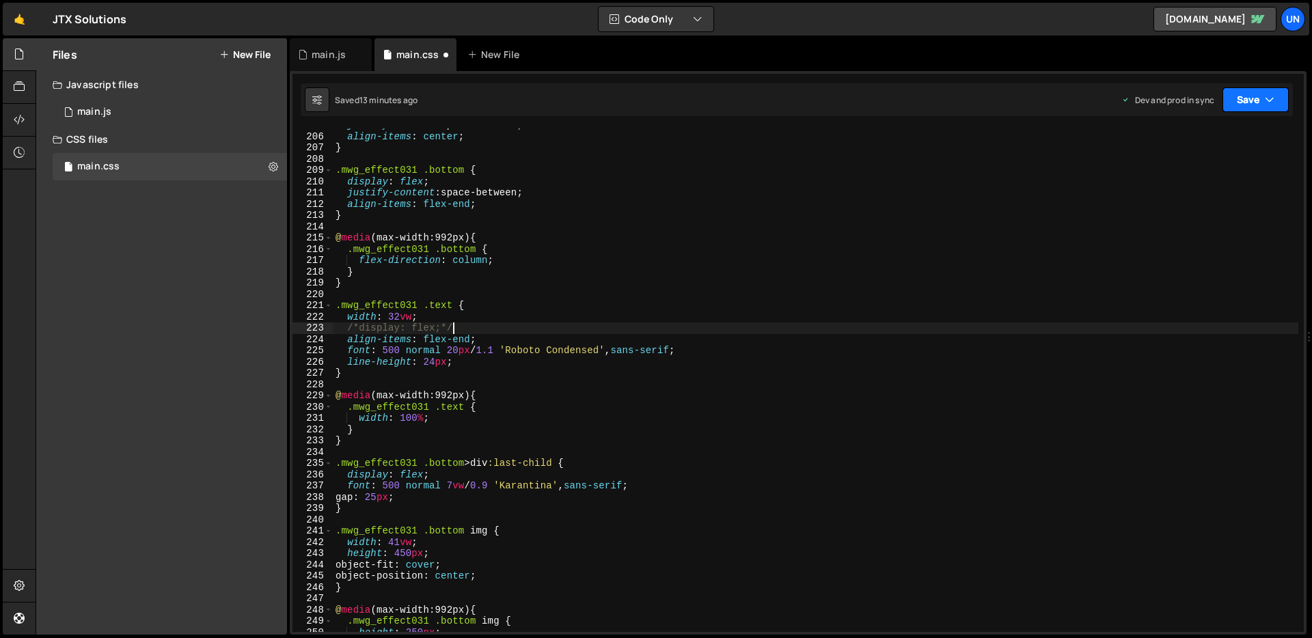
type textarea "/*display: flex;*/"
click at [1250, 104] on button "Save" at bounding box center [1256, 99] width 66 height 25
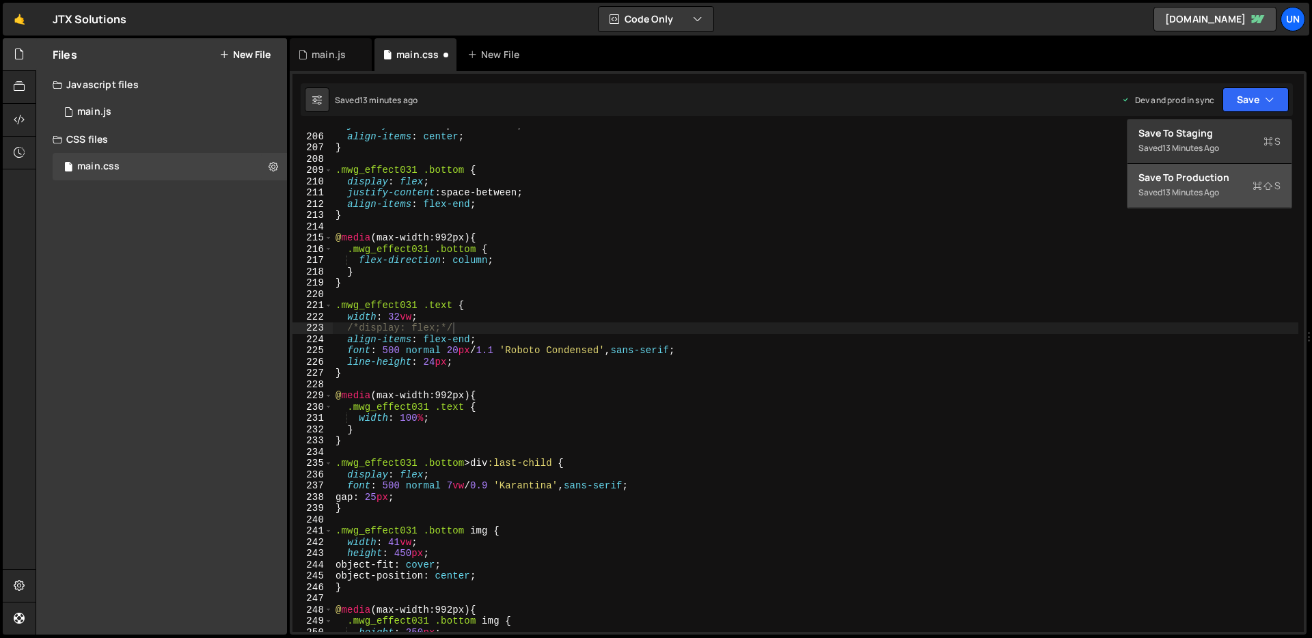
click at [1189, 198] on div "13 minutes ago" at bounding box center [1191, 193] width 57 height 12
